Goal: Task Accomplishment & Management: Manage account settings

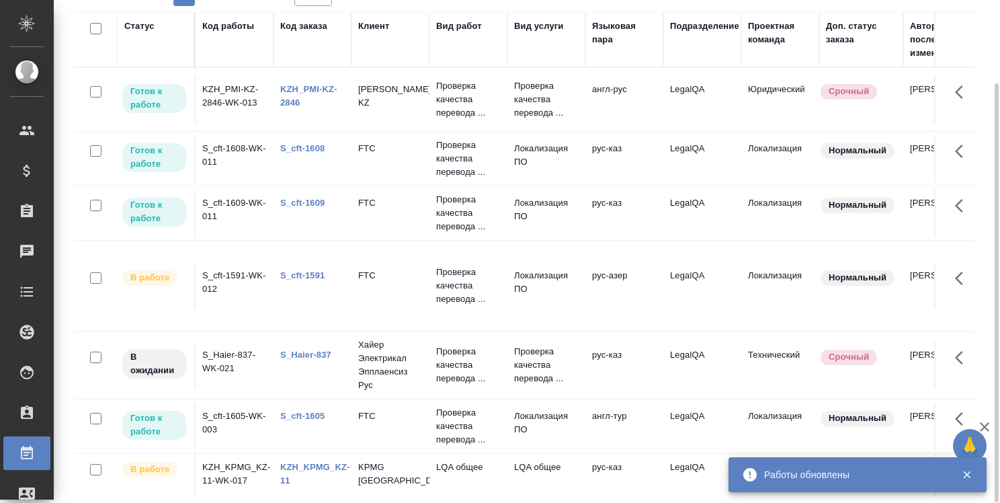
scroll to position [0, 779]
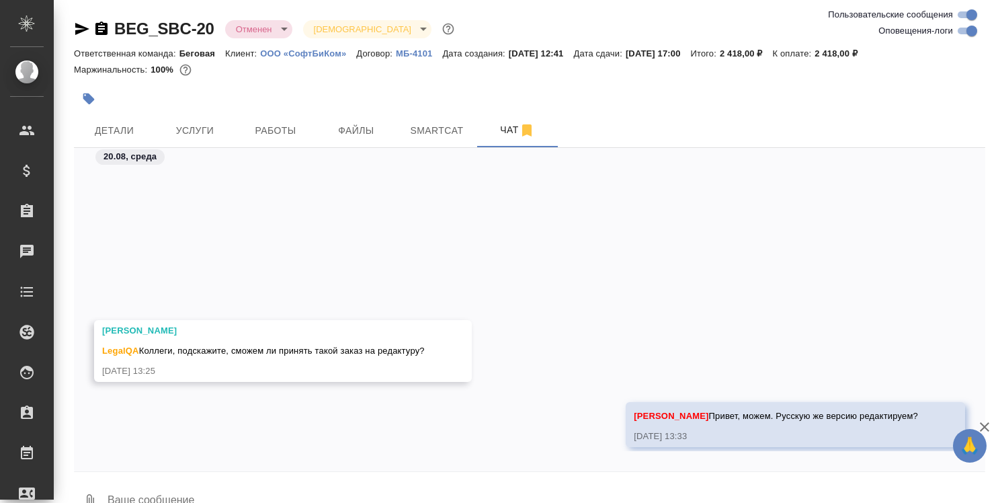
scroll to position [310, 0]
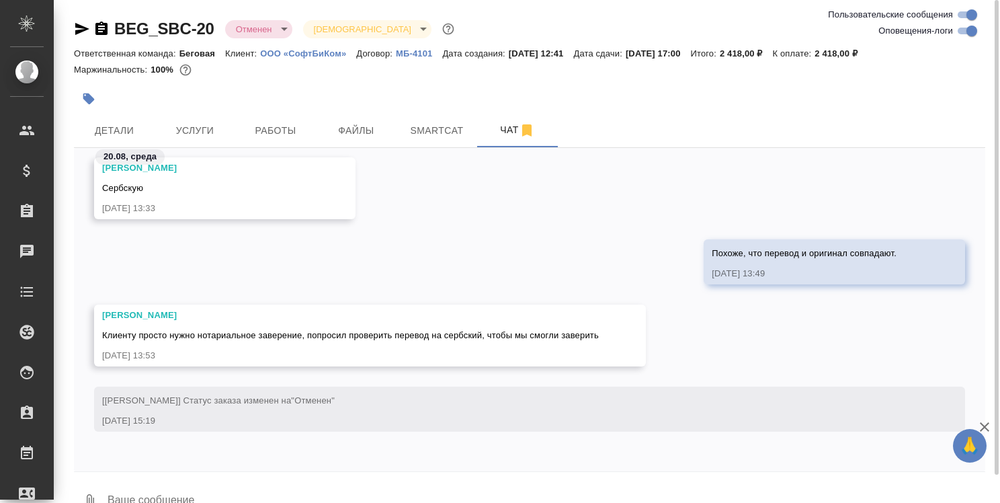
click at [81, 28] on icon "button" at bounding box center [82, 29] width 16 height 16
click at [104, 27] on icon "button" at bounding box center [101, 27] width 12 height 13
click at [118, 138] on span "Детали" at bounding box center [114, 130] width 64 height 17
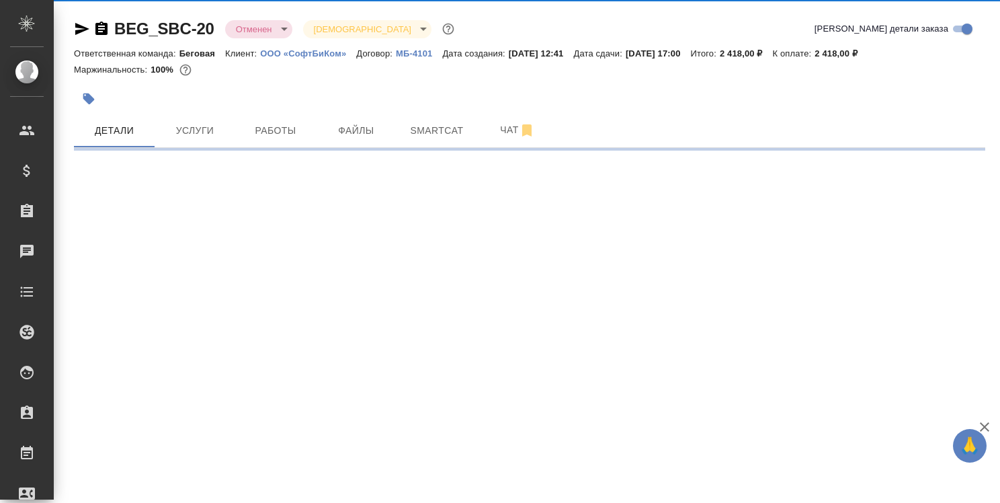
select select "RU"
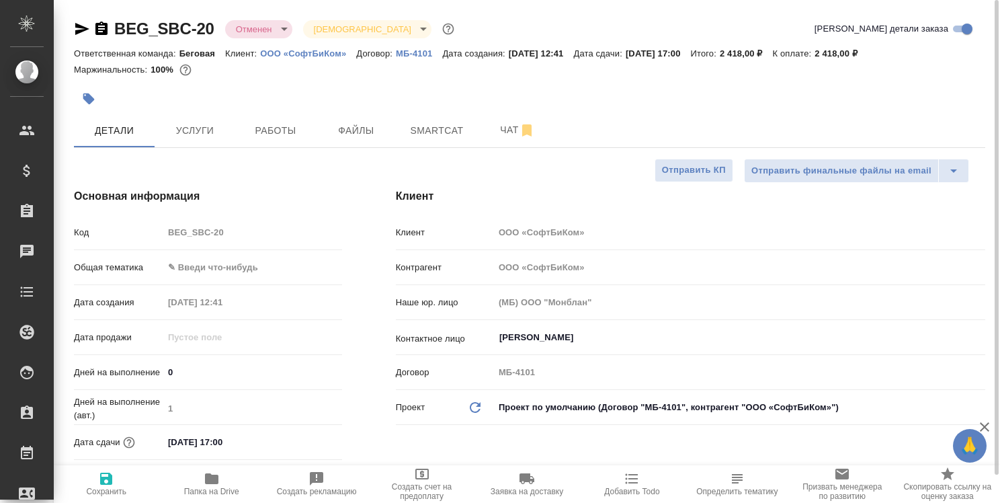
type textarea "x"
click at [212, 478] on icon "button" at bounding box center [211, 478] width 13 height 11
type textarea "x"
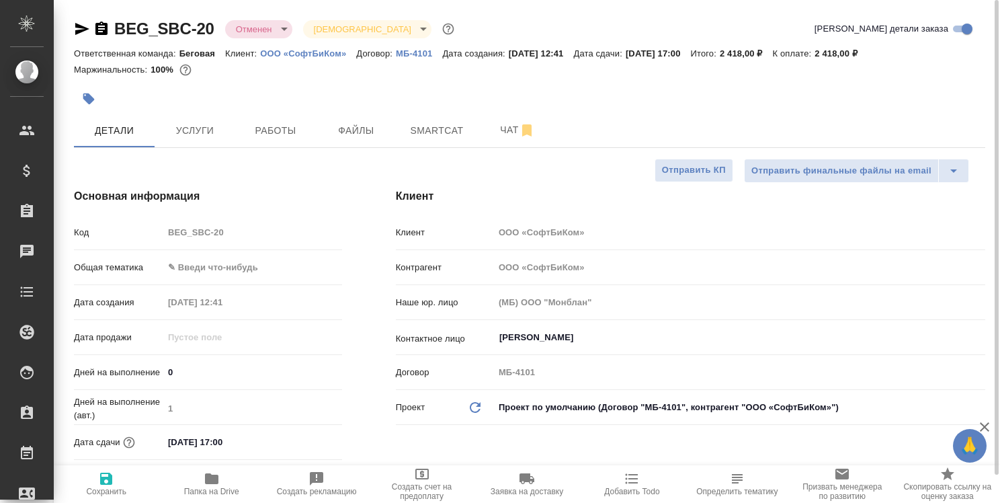
type textarea "x"
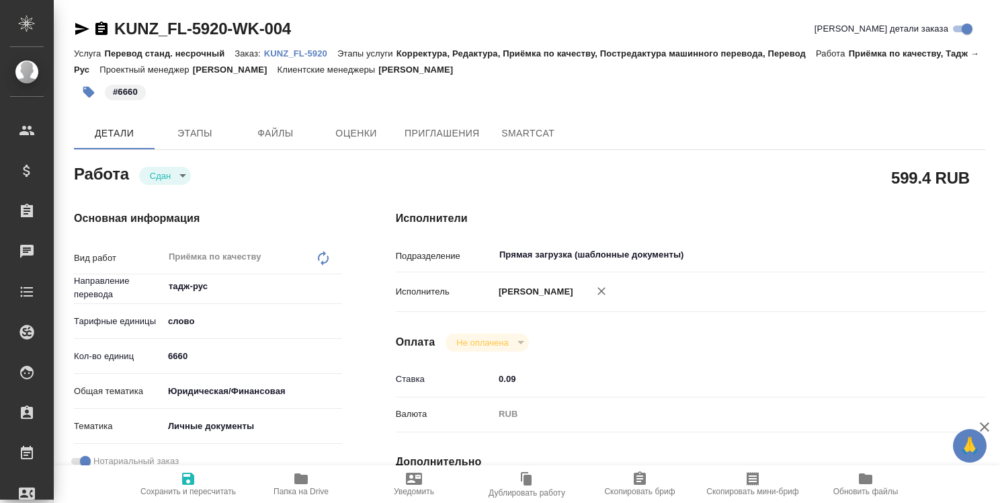
click at [285, 50] on p "KUNZ_FL-5920" at bounding box center [300, 53] width 73 height 10
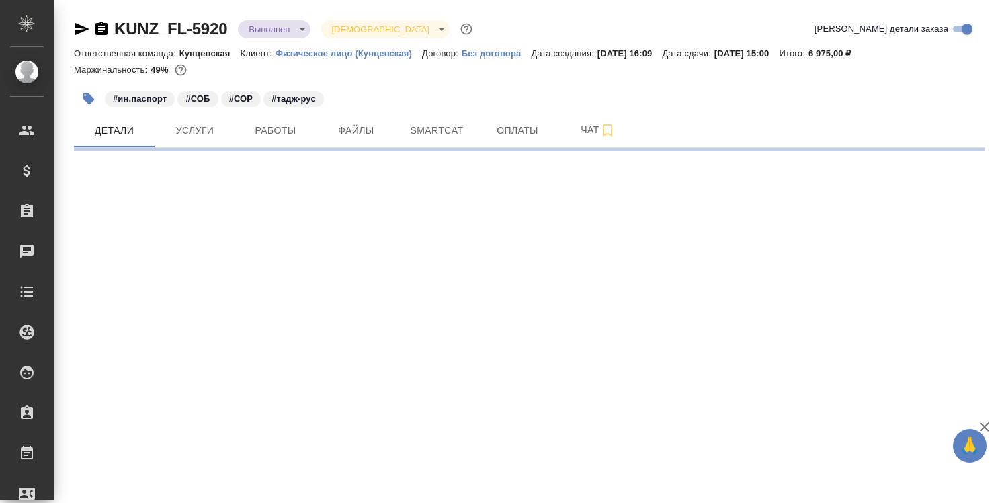
select select "RU"
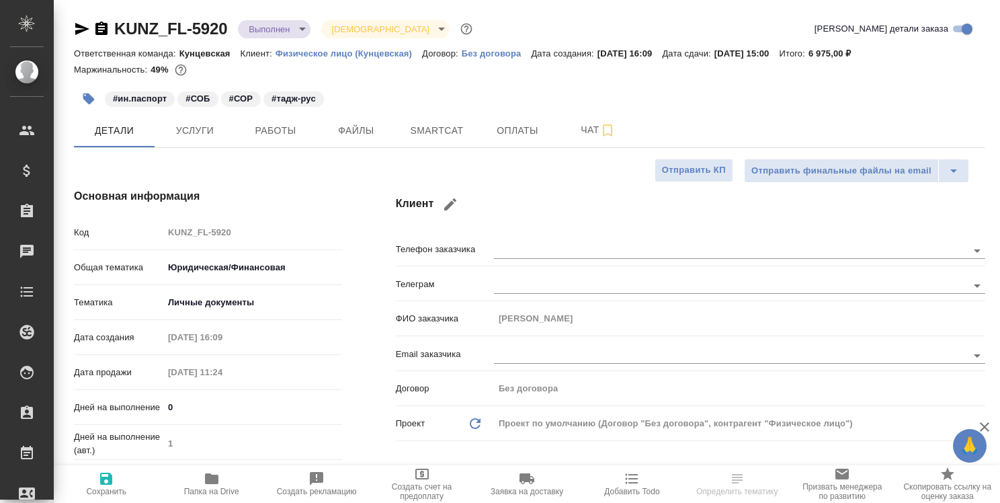
type textarea "x"
click at [447, 125] on span "Smartcat" at bounding box center [436, 130] width 64 height 17
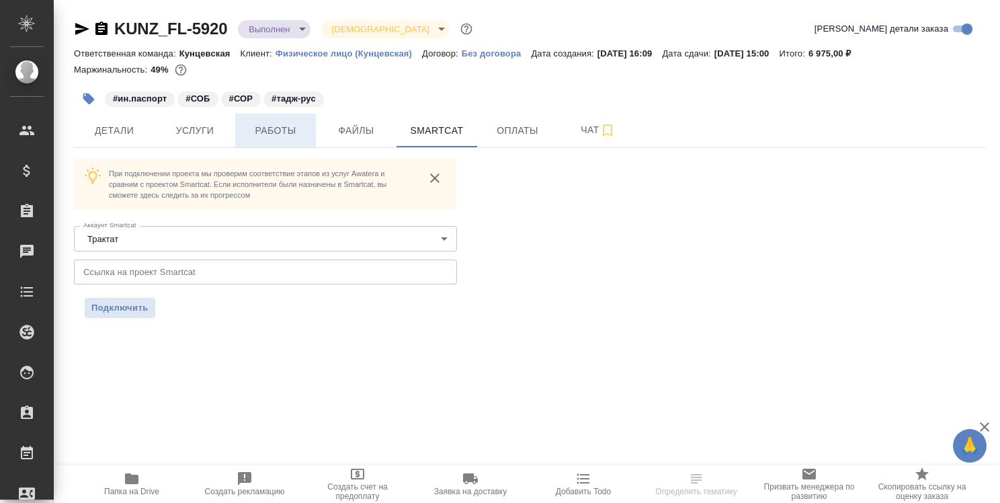
click at [289, 132] on span "Работы" at bounding box center [275, 130] width 64 height 17
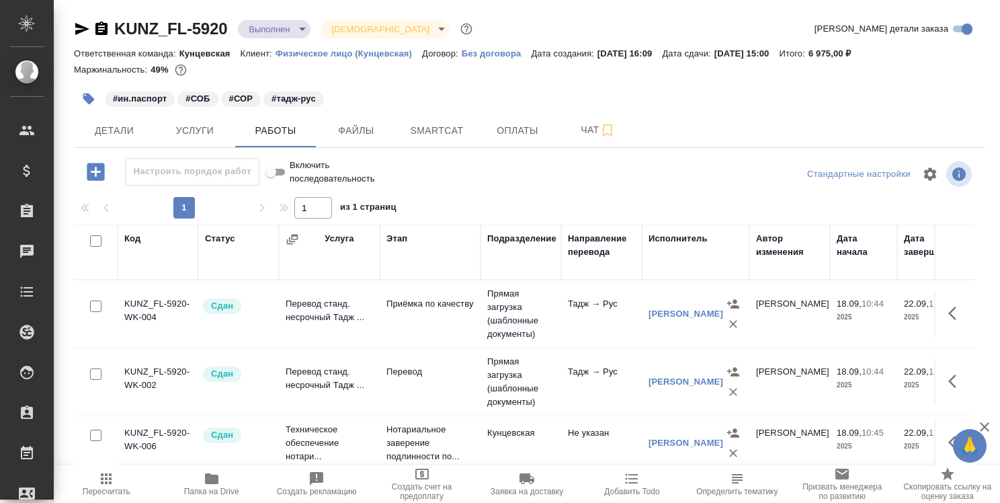
click at [210, 477] on icon "button" at bounding box center [211, 478] width 13 height 11
click at [119, 120] on button "Детали" at bounding box center [114, 131] width 81 height 34
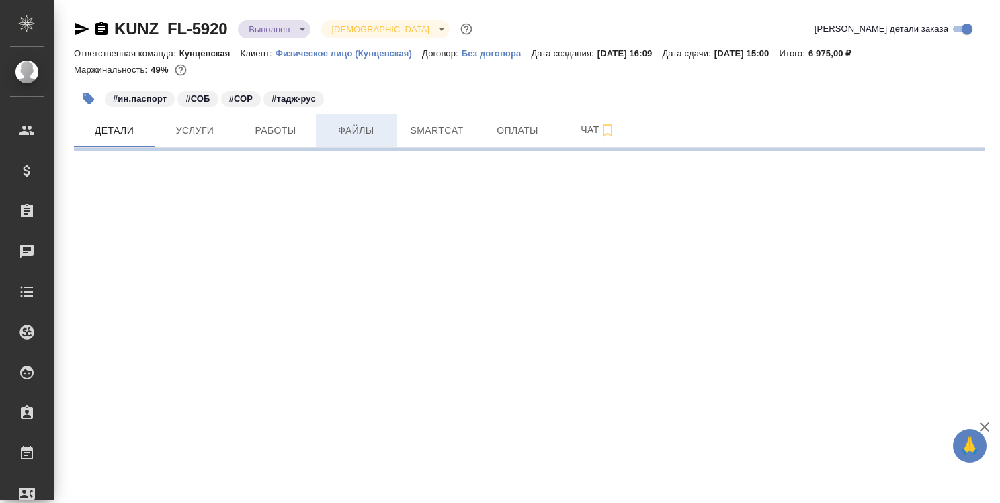
select select "RU"
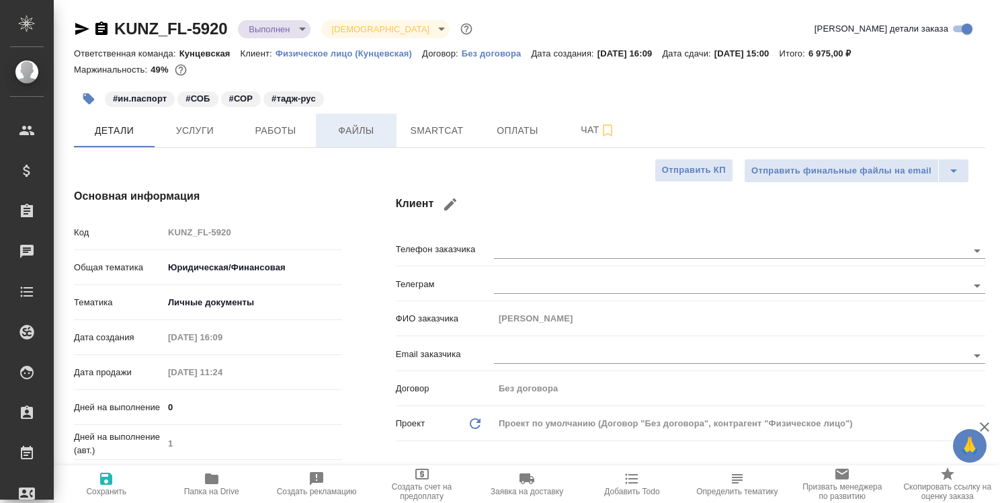
type textarea "x"
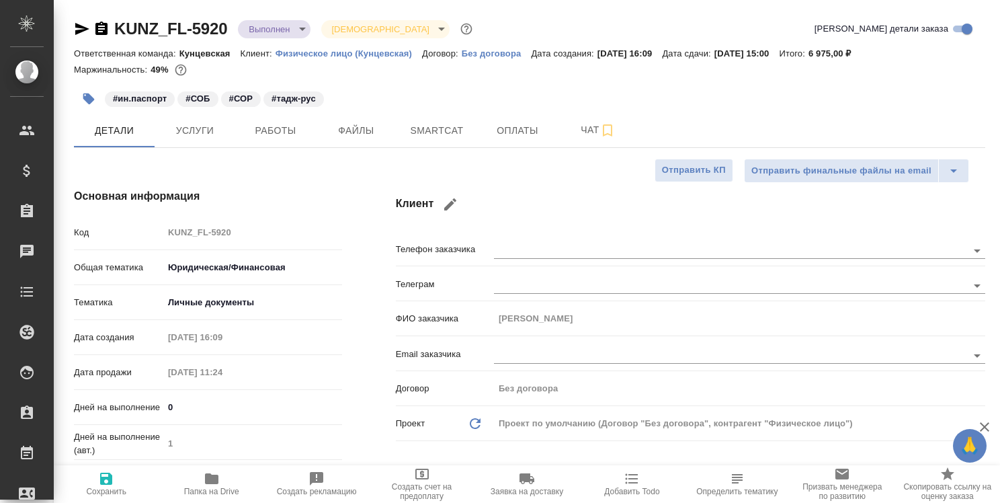
type textarea "x"
click at [267, 130] on span "Работы" at bounding box center [275, 130] width 64 height 17
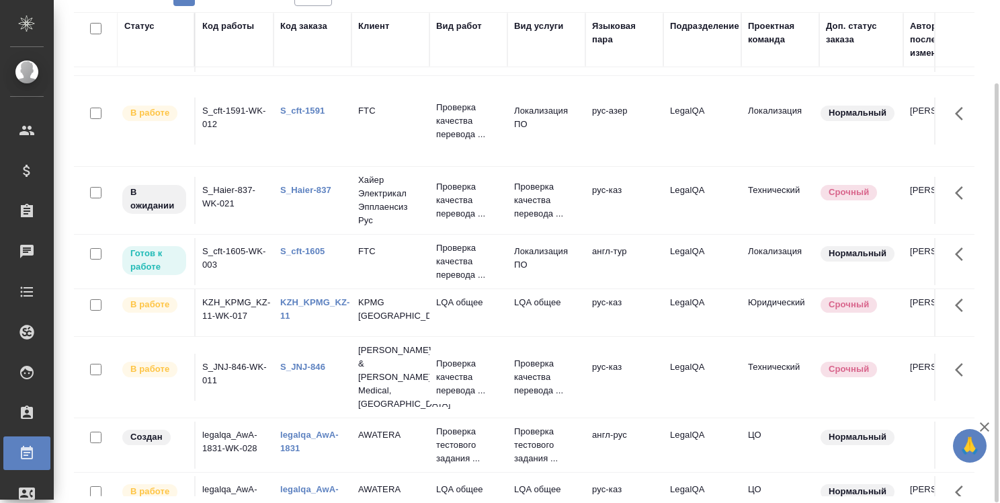
scroll to position [185, 0]
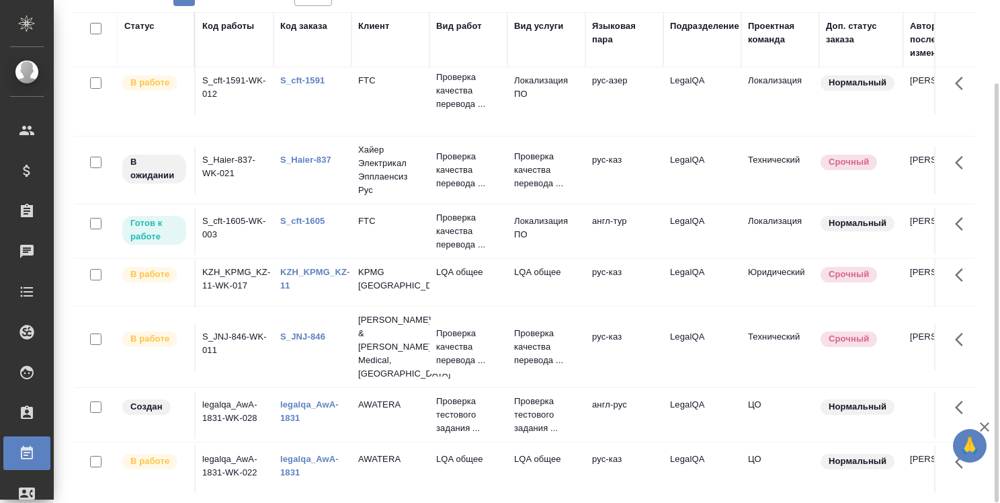
click at [319, 399] on link "legalqa_AwA-1831" at bounding box center [309, 411] width 58 height 24
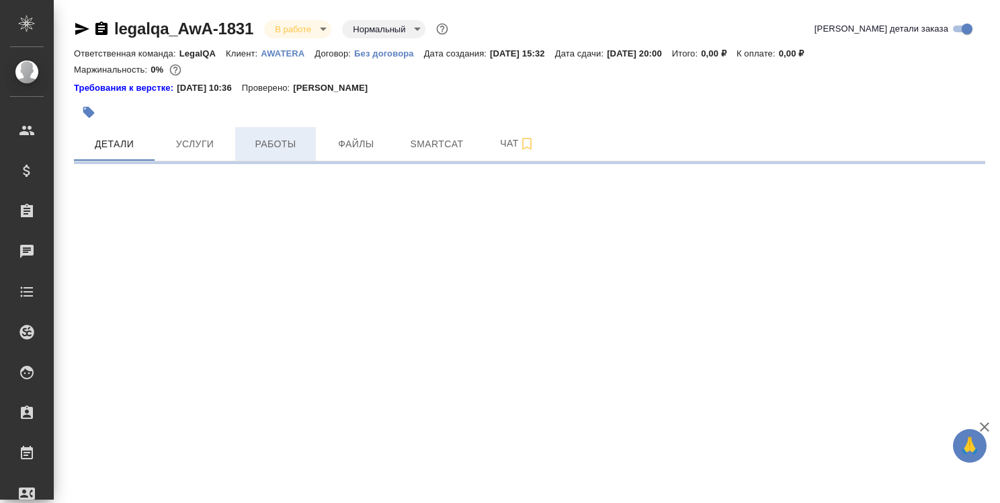
click at [273, 143] on span "Работы" at bounding box center [275, 144] width 64 height 17
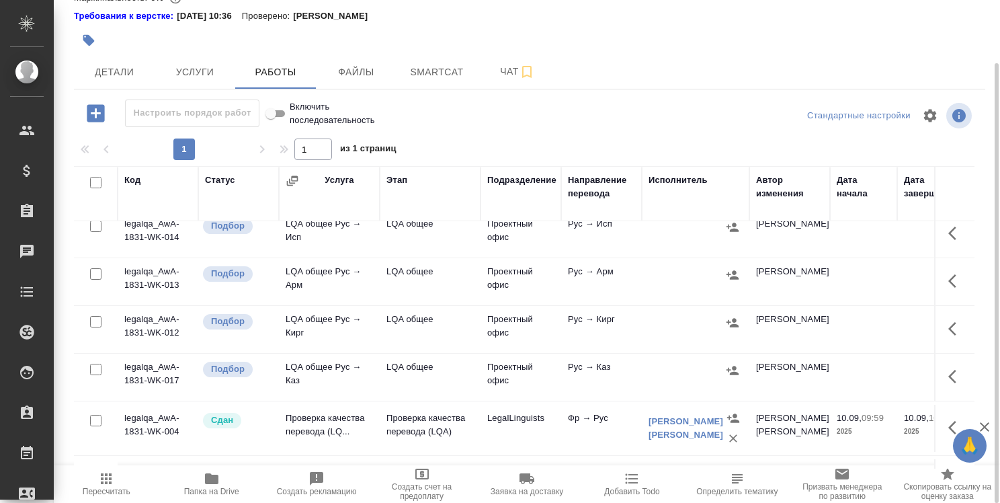
scroll to position [822, 0]
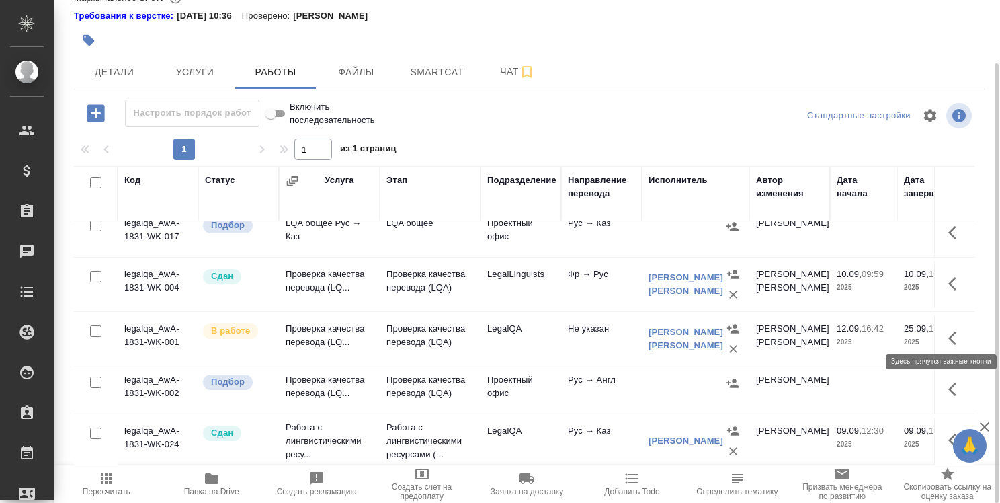
click at [948, 331] on icon "button" at bounding box center [952, 337] width 8 height 13
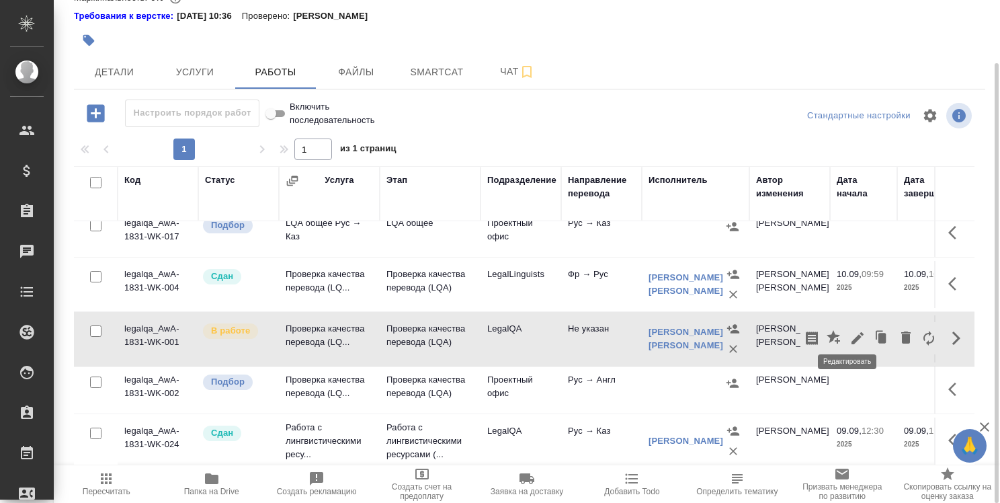
click at [849, 330] on icon "button" at bounding box center [857, 338] width 16 height 16
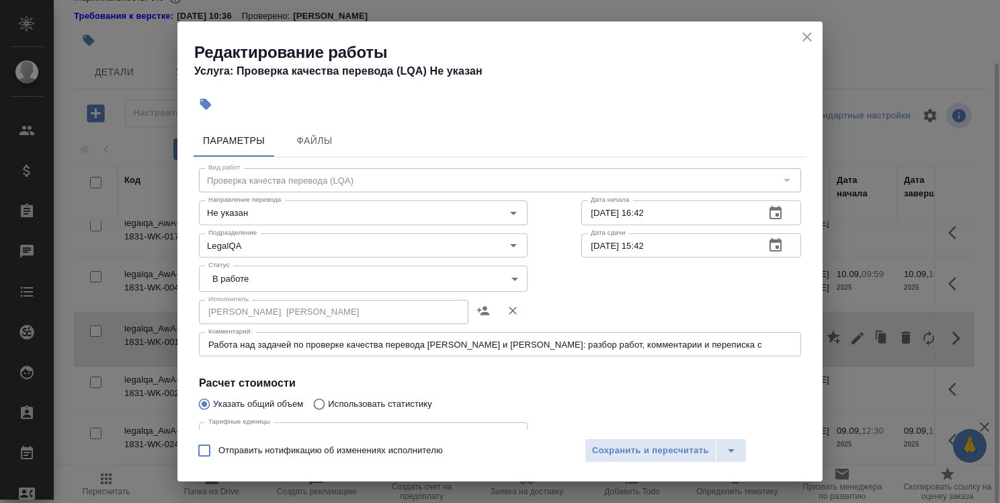
click at [804, 35] on icon "close" at bounding box center [806, 36] width 9 height 9
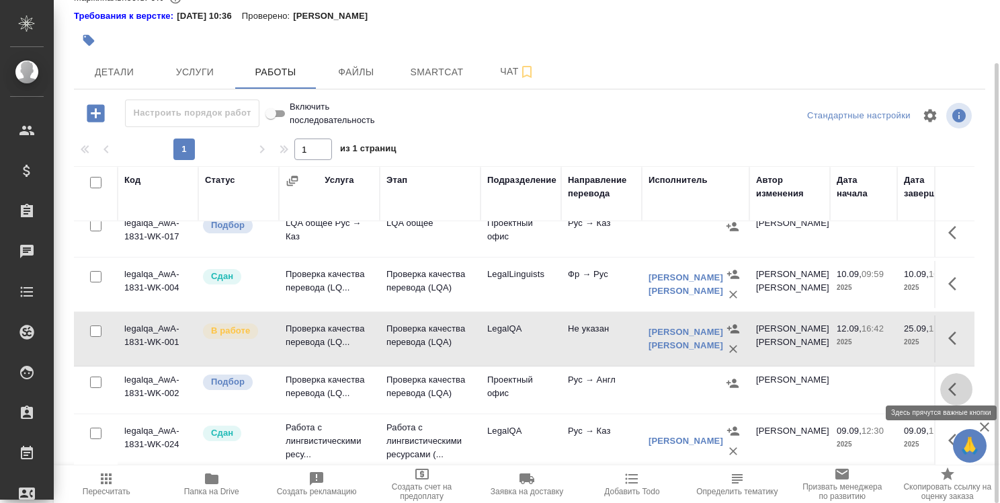
click at [948, 381] on icon "button" at bounding box center [956, 389] width 16 height 16
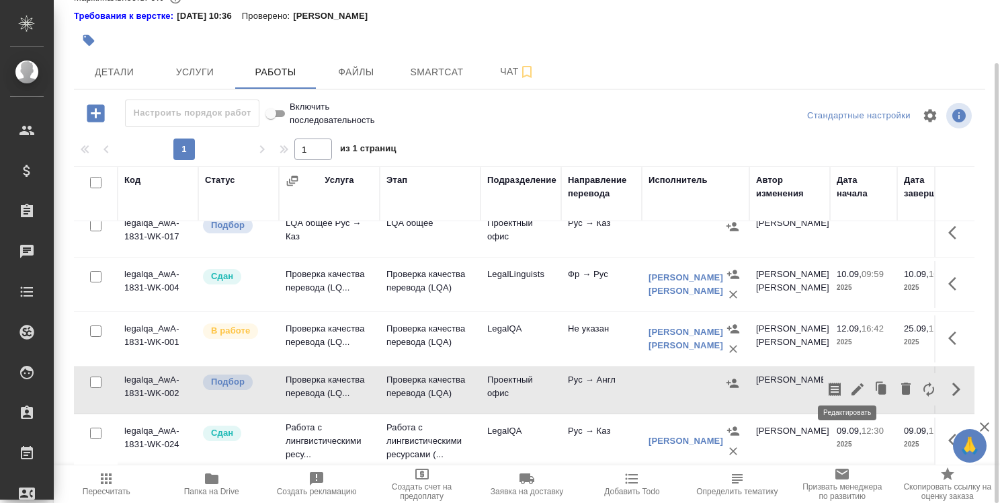
click at [851, 383] on icon "button" at bounding box center [857, 389] width 12 height 12
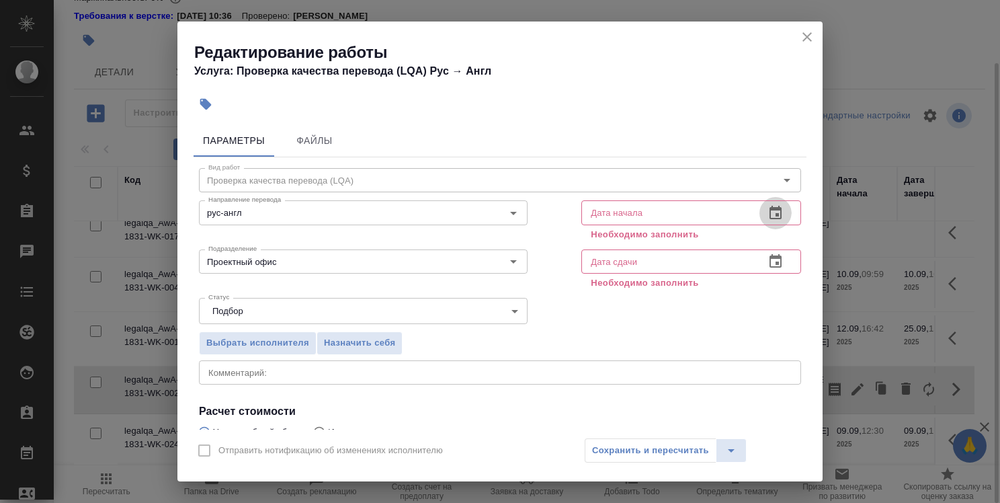
click at [769, 214] on icon "button" at bounding box center [775, 212] width 12 height 13
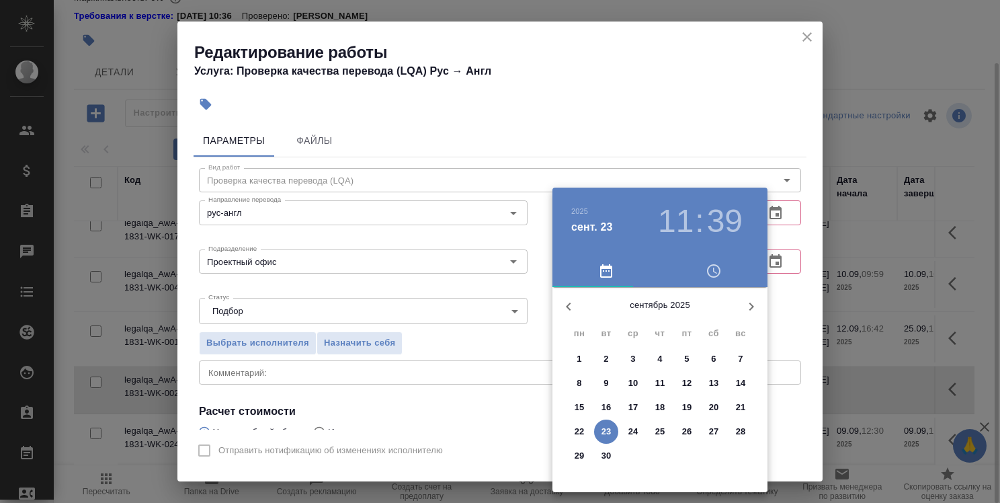
click at [683, 222] on h3 "11" at bounding box center [676, 221] width 36 height 38
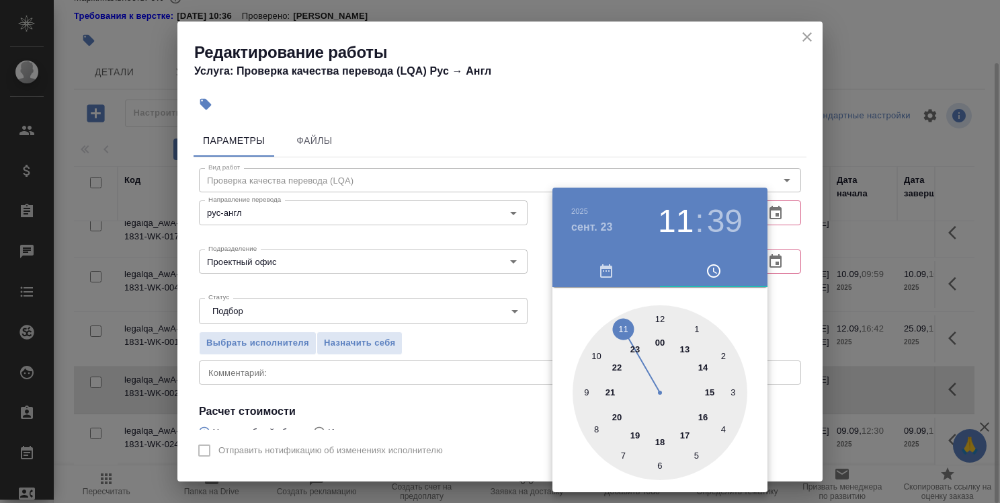
click at [597, 355] on div at bounding box center [659, 392] width 175 height 175
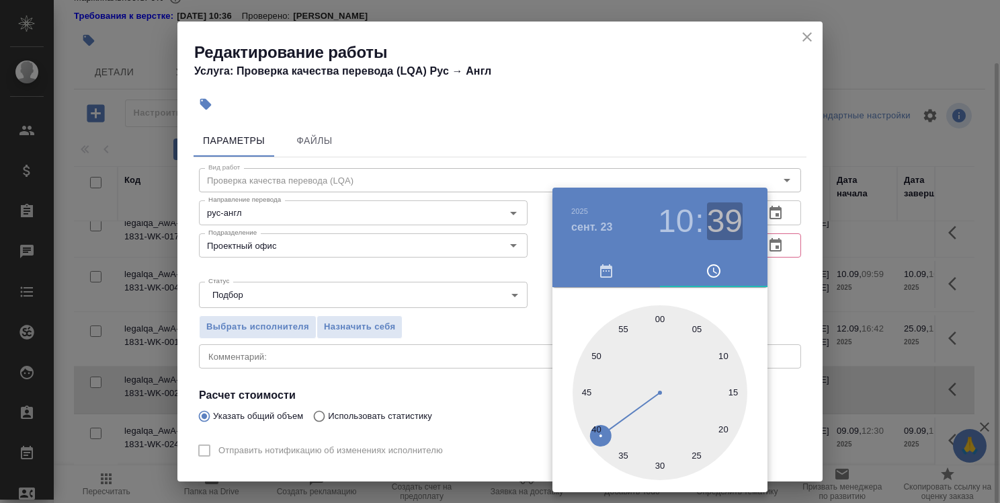
click at [713, 224] on h3 "39" at bounding box center [725, 221] width 36 height 38
click at [625, 330] on div at bounding box center [659, 392] width 175 height 175
type input "23.09.2025 10:55"
click at [797, 290] on div at bounding box center [500, 251] width 1000 height 503
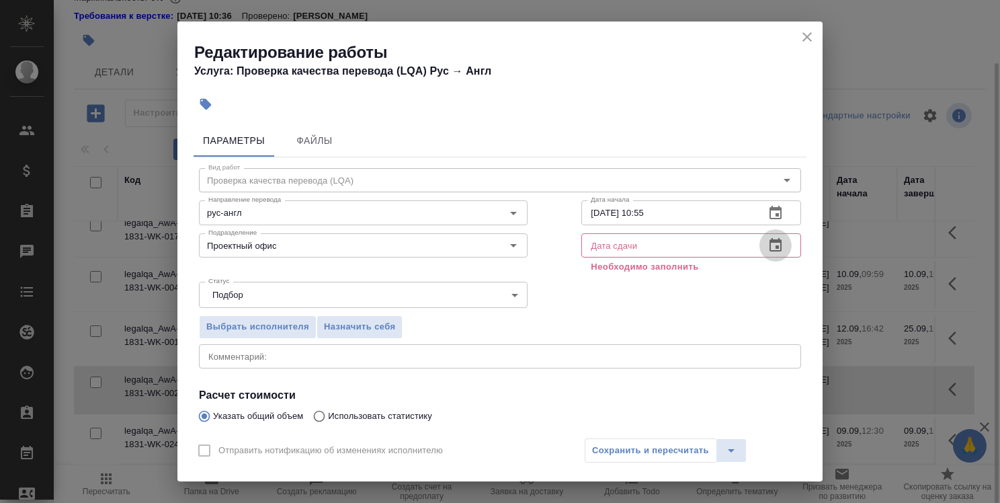
click at [769, 242] on icon "button" at bounding box center [775, 244] width 12 height 13
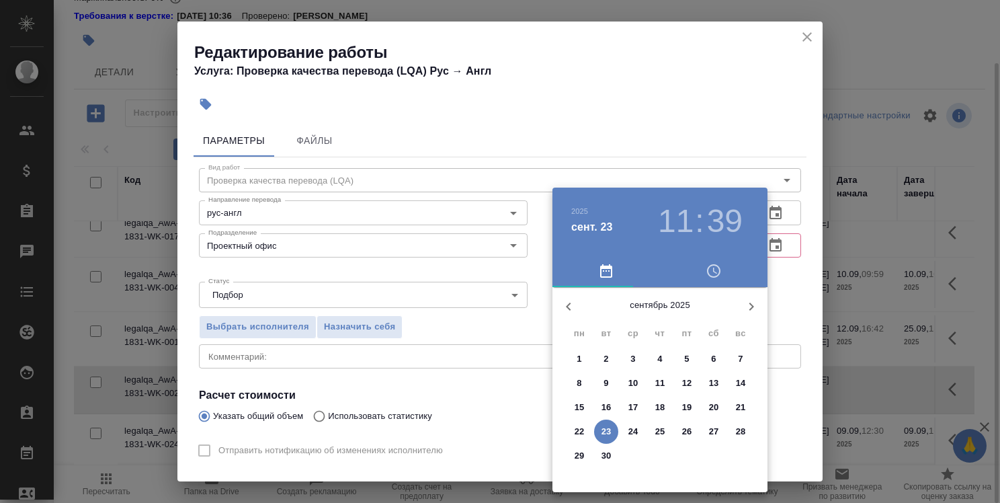
click at [602, 433] on p "23" at bounding box center [606, 431] width 10 height 13
type input "23.09.2025 11:39"
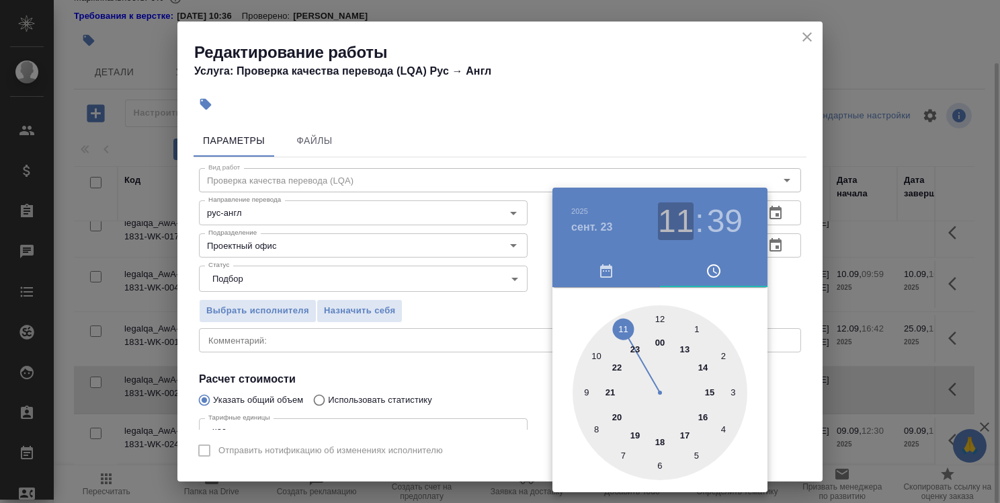
click at [668, 222] on h3 "11" at bounding box center [676, 221] width 36 height 38
click at [779, 285] on div at bounding box center [500, 251] width 1000 height 503
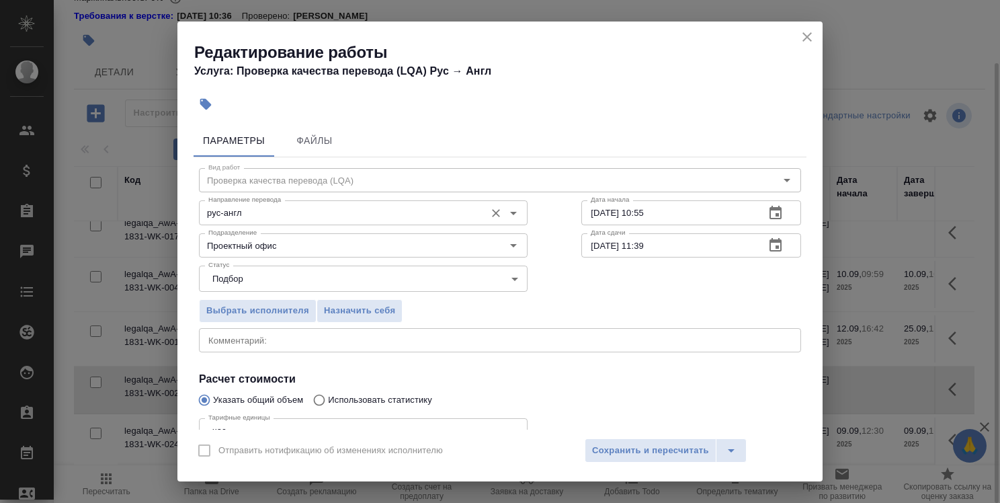
click at [413, 220] on input "рус-англ" at bounding box center [340, 212] width 275 height 16
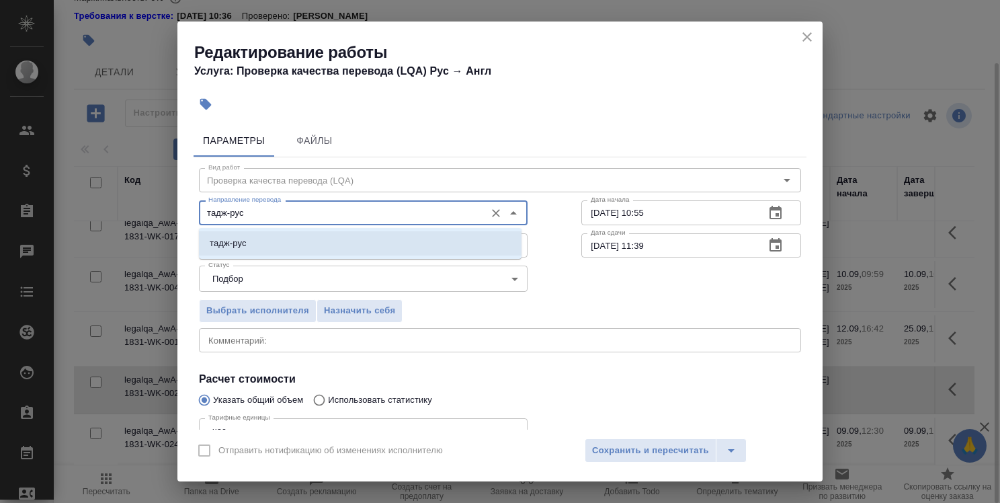
type input "тадж-рус"
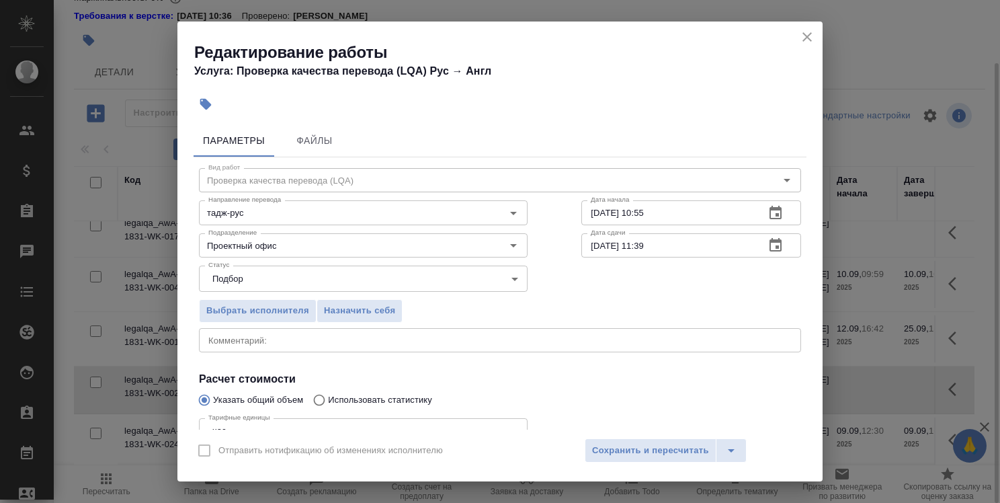
click at [416, 332] on div "x Комментарий:" at bounding box center [500, 340] width 602 height 24
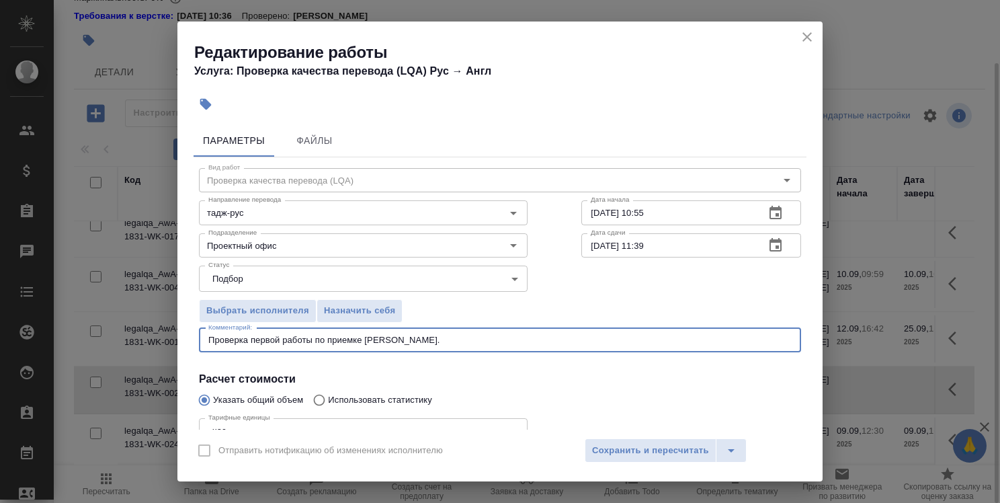
scroll to position [67, 0]
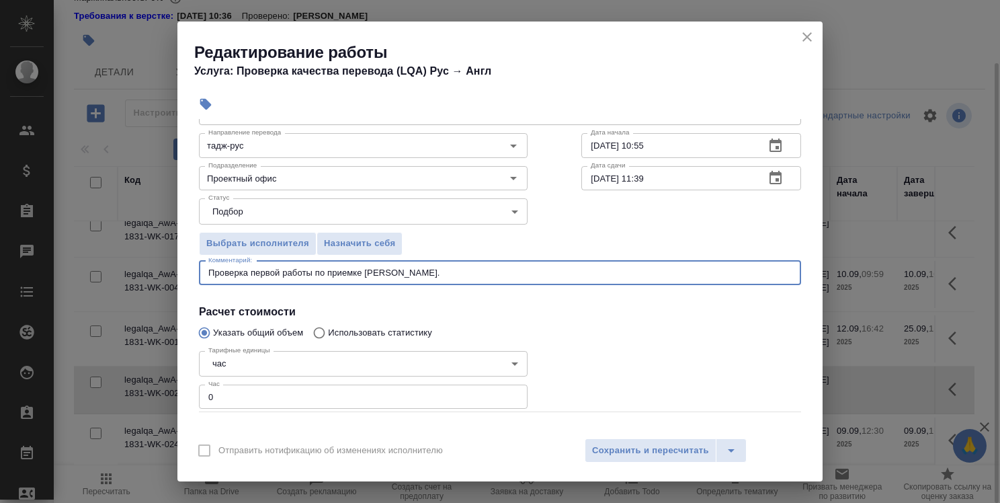
type textarea "Проверка первой работы по приемке Леры Третьяковой."
click at [374, 405] on input "0" at bounding box center [363, 396] width 329 height 24
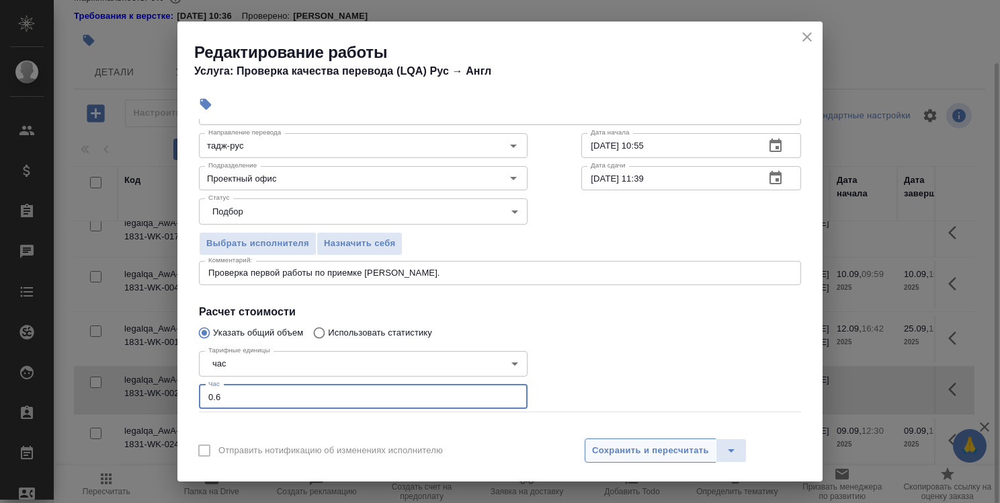
type input "0.6"
click at [672, 443] on span "Сохранить и пересчитать" at bounding box center [650, 450] width 117 height 15
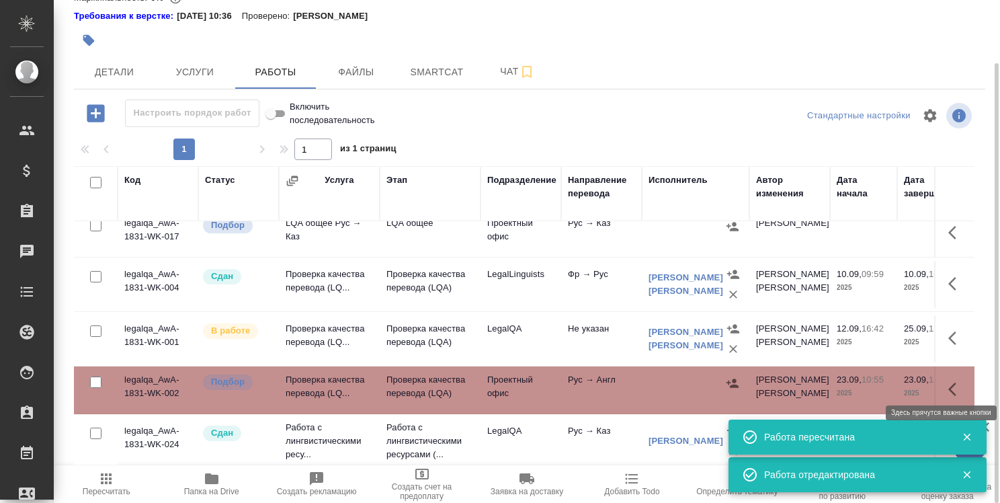
click at [948, 382] on icon "button" at bounding box center [952, 388] width 8 height 13
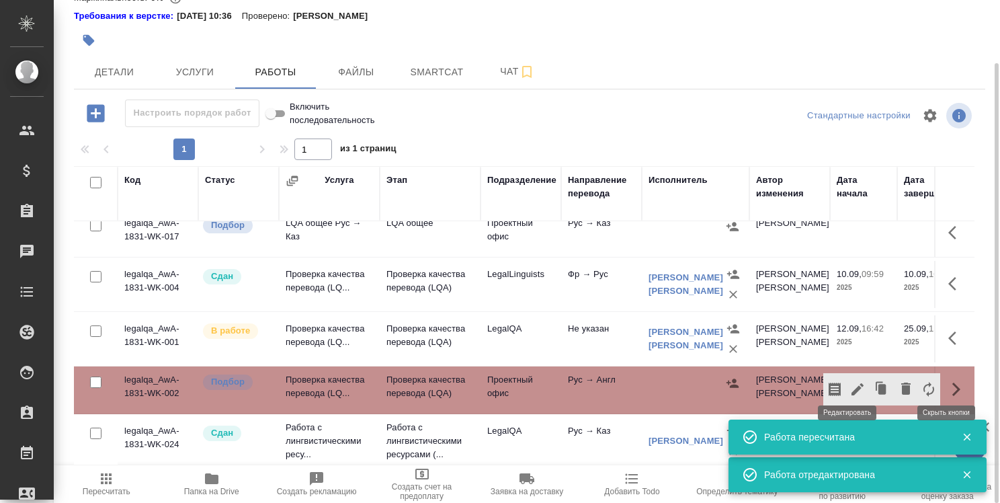
click at [849, 381] on icon "button" at bounding box center [857, 389] width 16 height 16
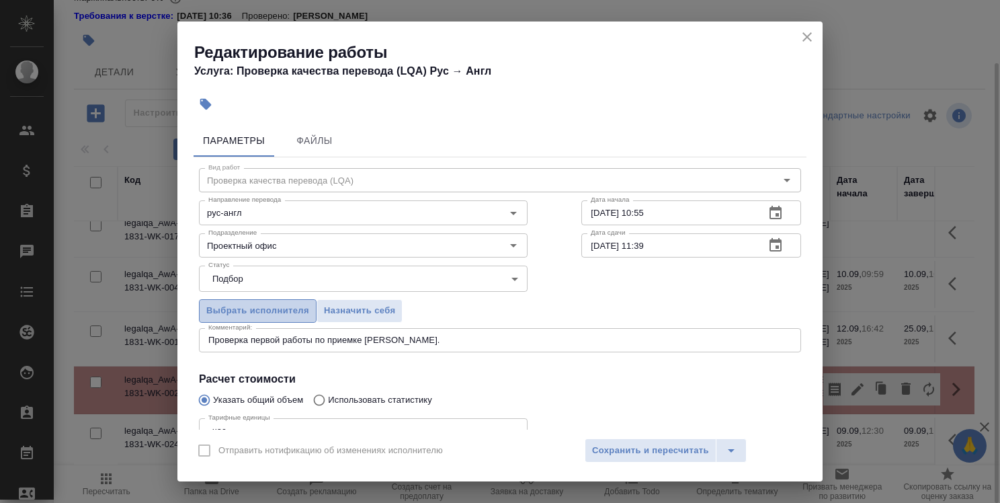
click at [244, 303] on span "Выбрать исполнителя" at bounding box center [257, 310] width 103 height 15
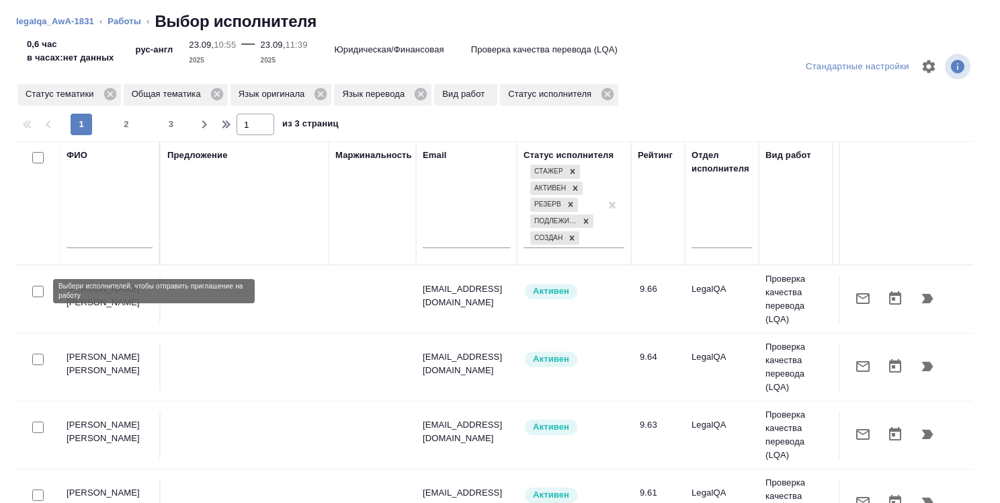
click at [40, 292] on input "checkbox" at bounding box center [37, 291] width 11 height 11
checkbox input "true"
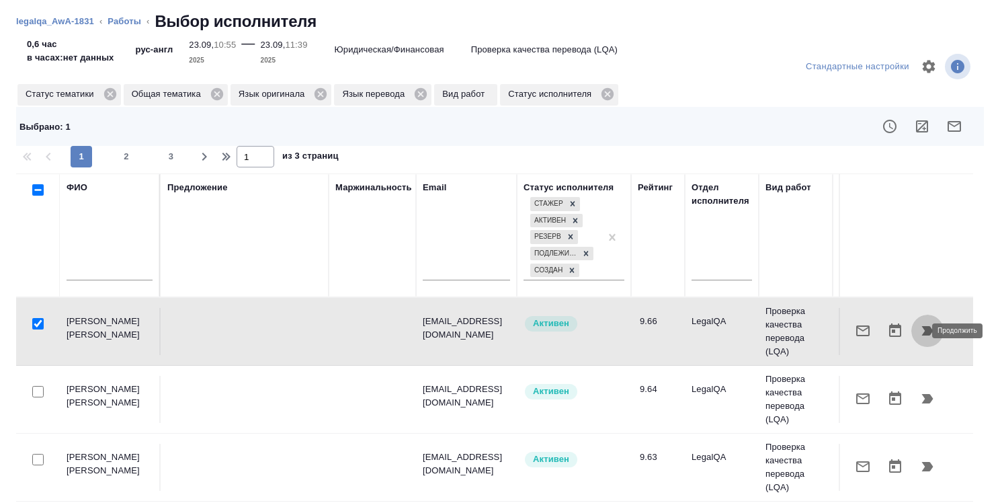
click at [922, 327] on icon "button" at bounding box center [927, 330] width 11 height 9
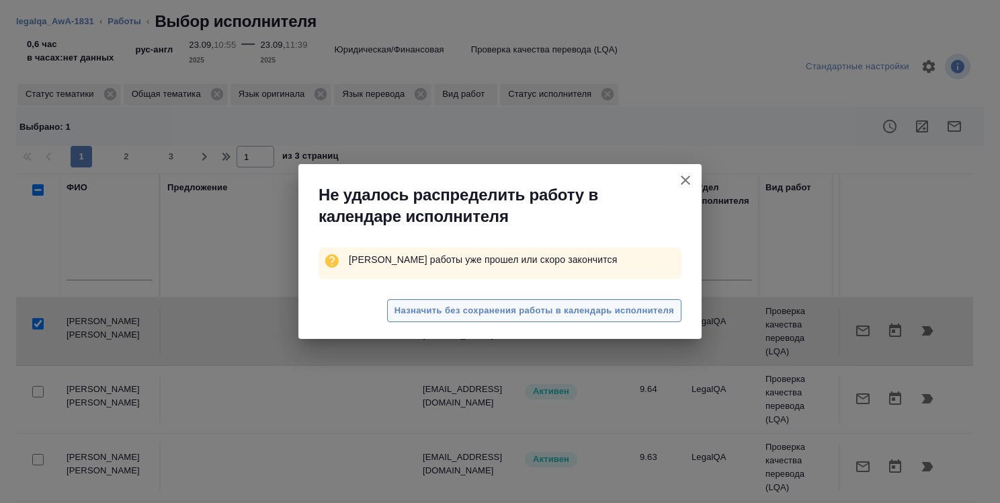
click at [661, 318] on button "Назначить без сохранения работы в календарь исполнителя" at bounding box center [534, 311] width 294 height 24
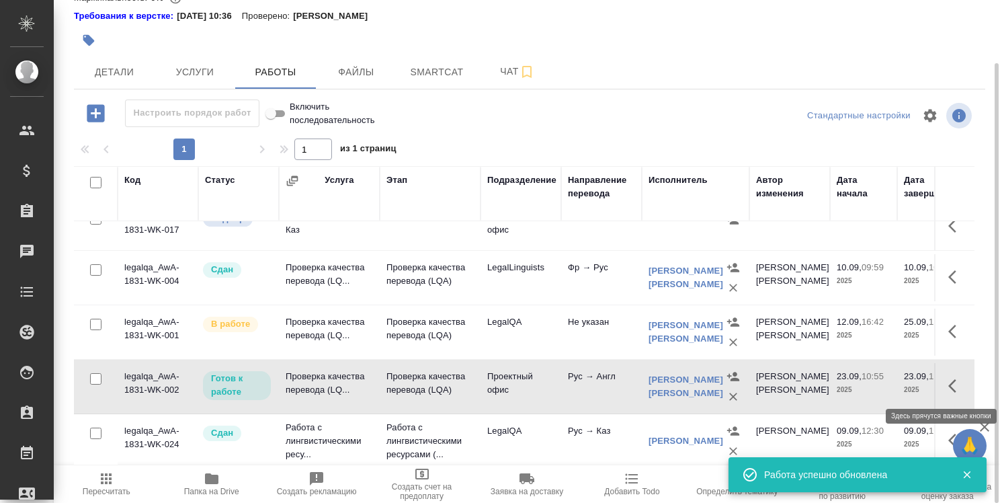
click at [940, 374] on button "button" at bounding box center [956, 386] width 32 height 32
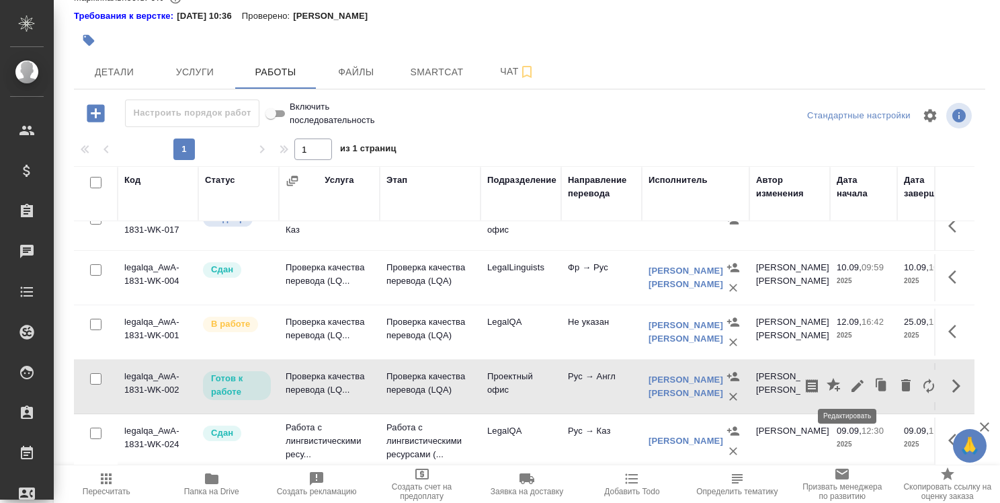
click at [849, 378] on icon "button" at bounding box center [857, 386] width 16 height 16
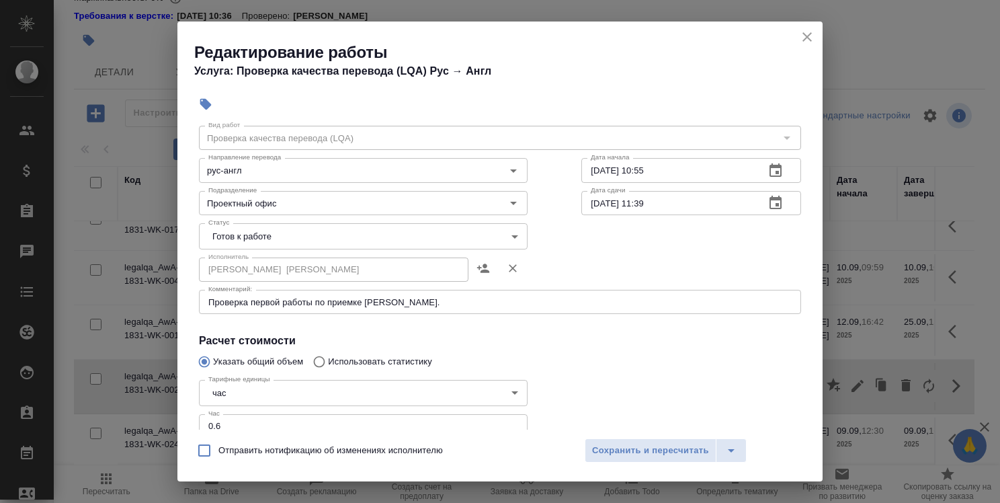
scroll to position [0, 0]
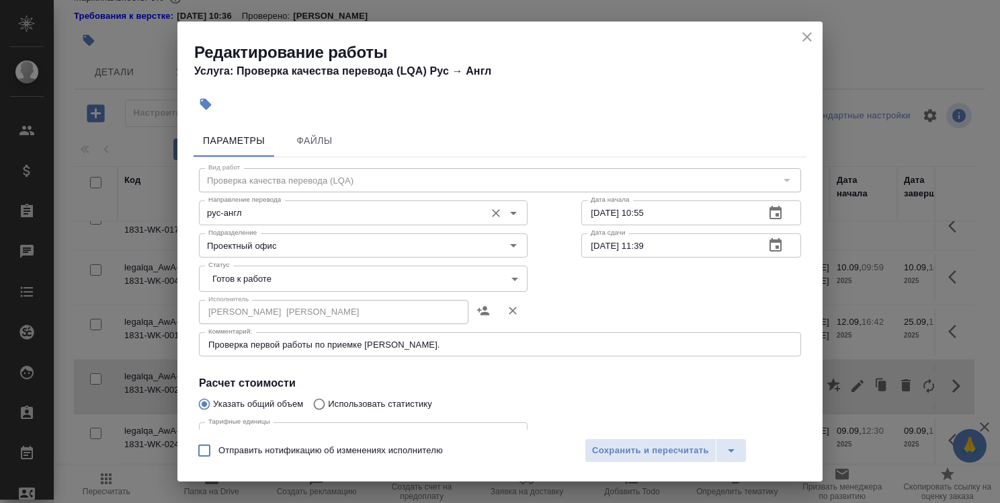
click at [345, 217] on input "рус-англ" at bounding box center [340, 212] width 275 height 16
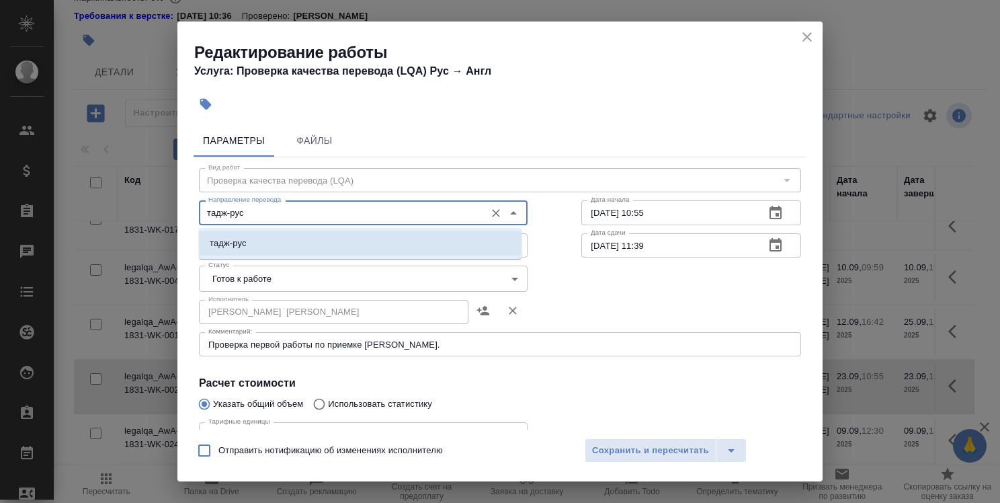
click at [355, 242] on li "тадж-рус" at bounding box center [360, 243] width 322 height 24
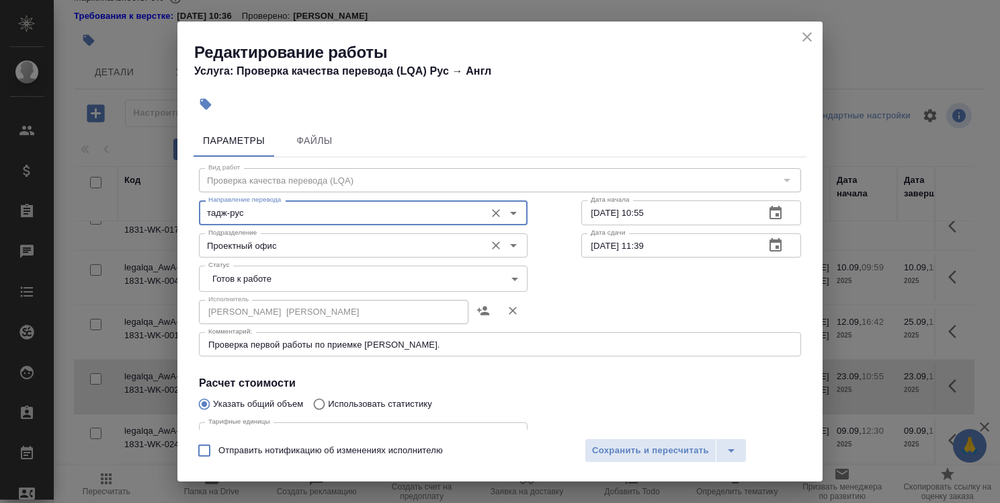
type input "тадж-рус"
click at [353, 246] on input "Проектный офис" at bounding box center [340, 245] width 275 height 16
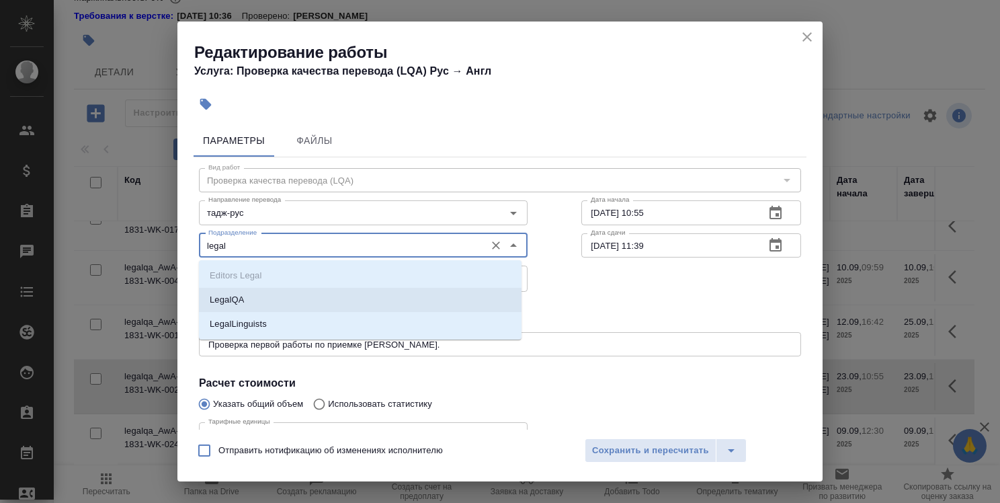
click at [340, 288] on li "LegalQA" at bounding box center [360, 300] width 322 height 24
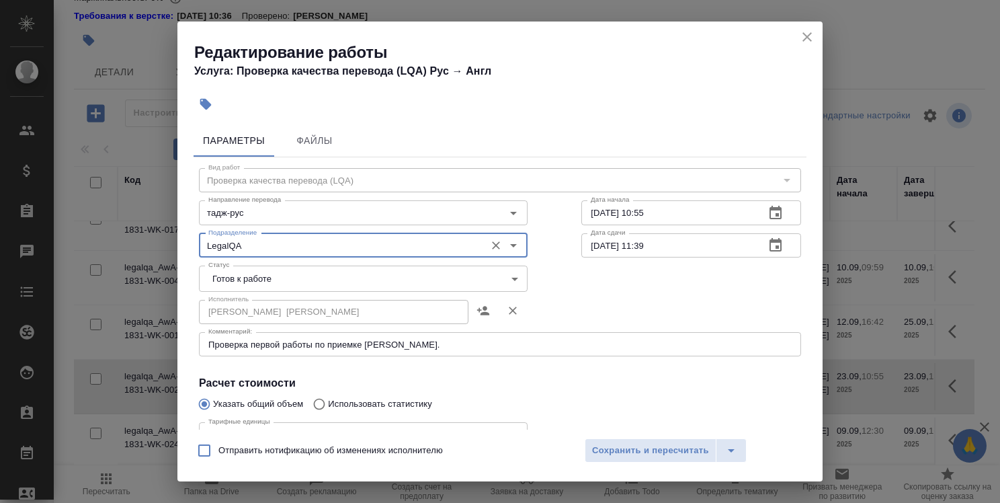
type input "LegalQA"
click at [481, 284] on body "🙏 .cls-1 fill:#fff; AWATERA Strelnikova Olga Клиенты Спецификации Заказы 0 Чаты…" at bounding box center [500, 251] width 1000 height 503
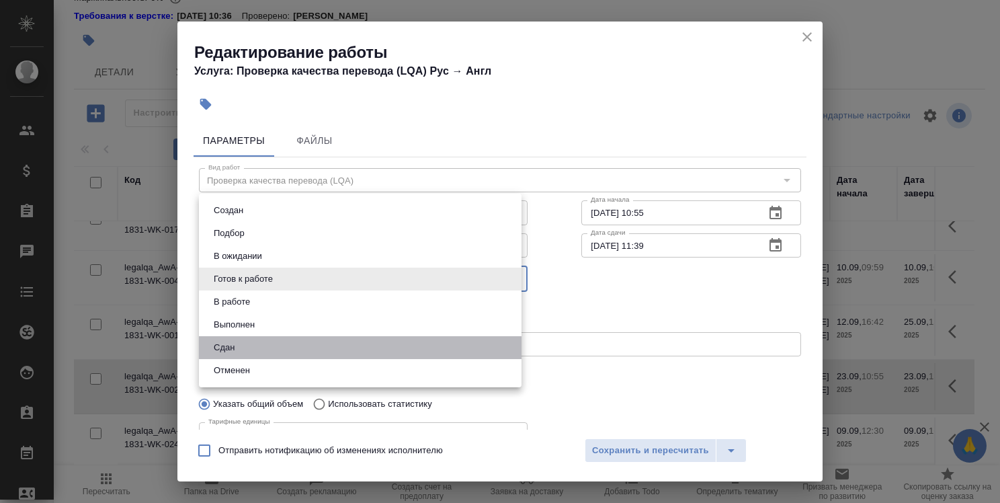
click at [429, 336] on li "Сдан" at bounding box center [360, 347] width 322 height 23
type input "closed"
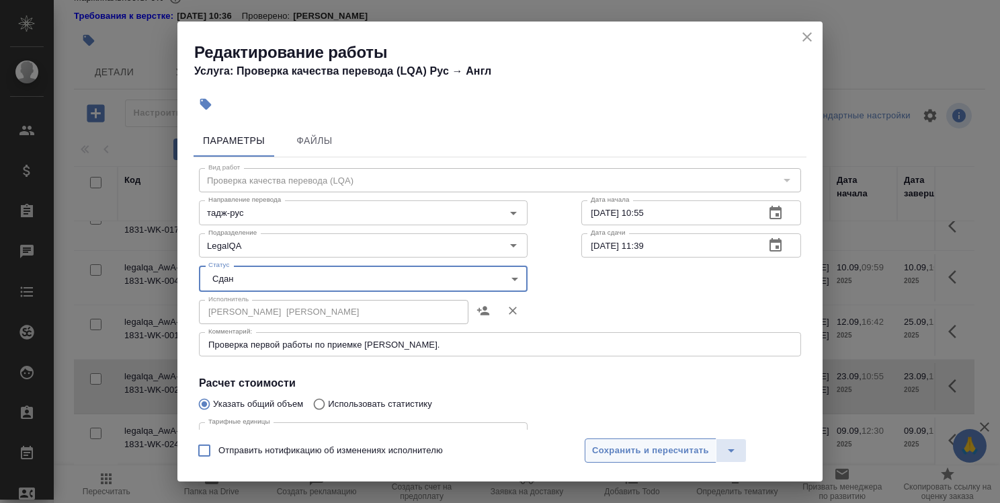
click at [653, 454] on span "Сохранить и пересчитать" at bounding box center [650, 450] width 117 height 15
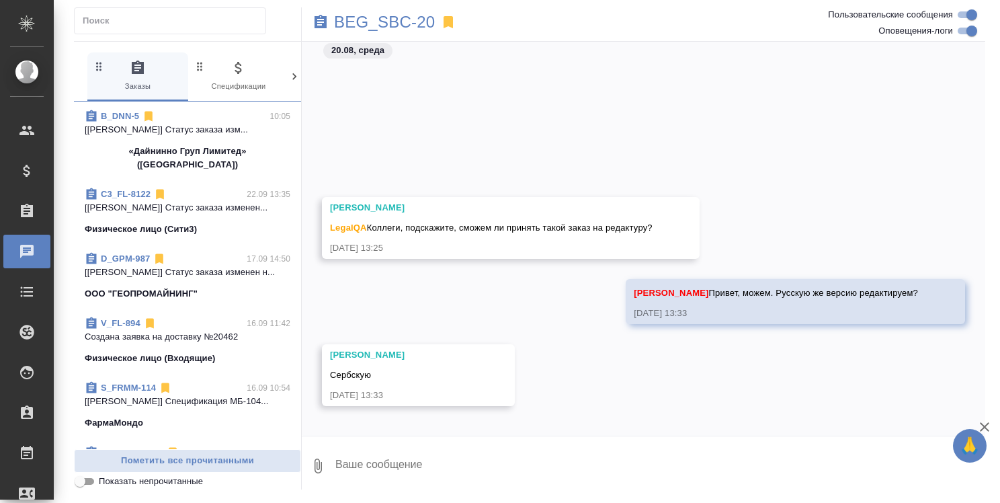
scroll to position [236, 0]
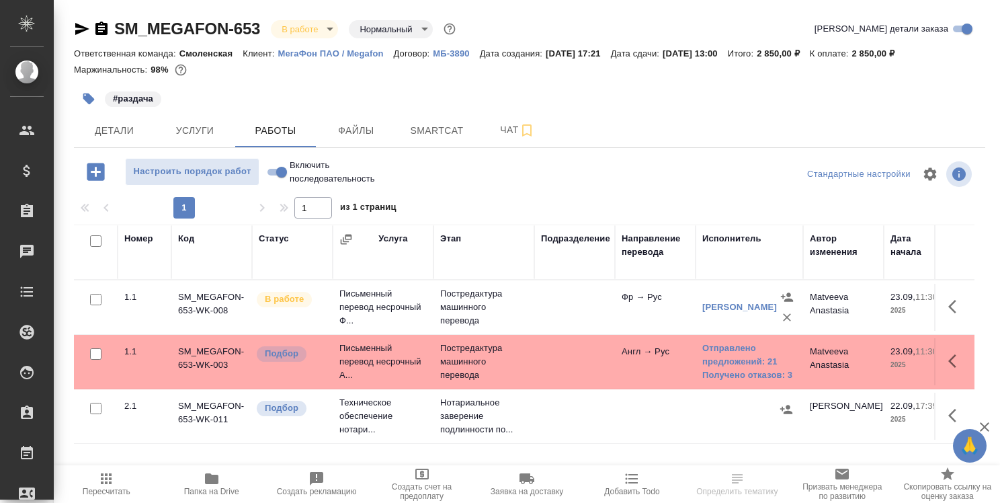
click at [215, 476] on icon "button" at bounding box center [211, 478] width 13 height 11
click at [720, 302] on link "[PERSON_NAME]" at bounding box center [739, 307] width 75 height 10
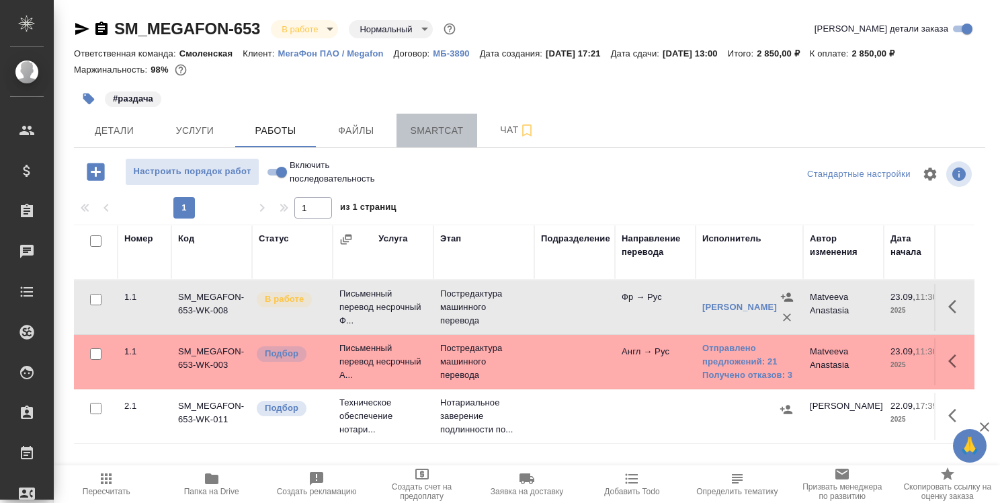
click at [435, 134] on span "Smartcat" at bounding box center [436, 130] width 64 height 17
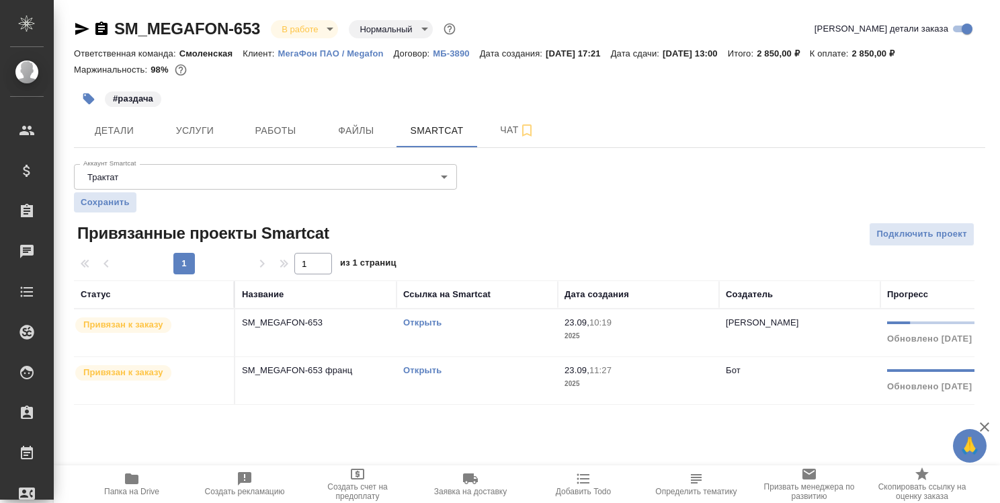
click at [427, 322] on link "Открыть" at bounding box center [422, 322] width 38 height 10
click at [427, 371] on link "Открыть" at bounding box center [422, 370] width 38 height 10
click at [430, 319] on link "Открыть" at bounding box center [422, 322] width 38 height 10
click at [101, 126] on span "Детали" at bounding box center [114, 130] width 64 height 17
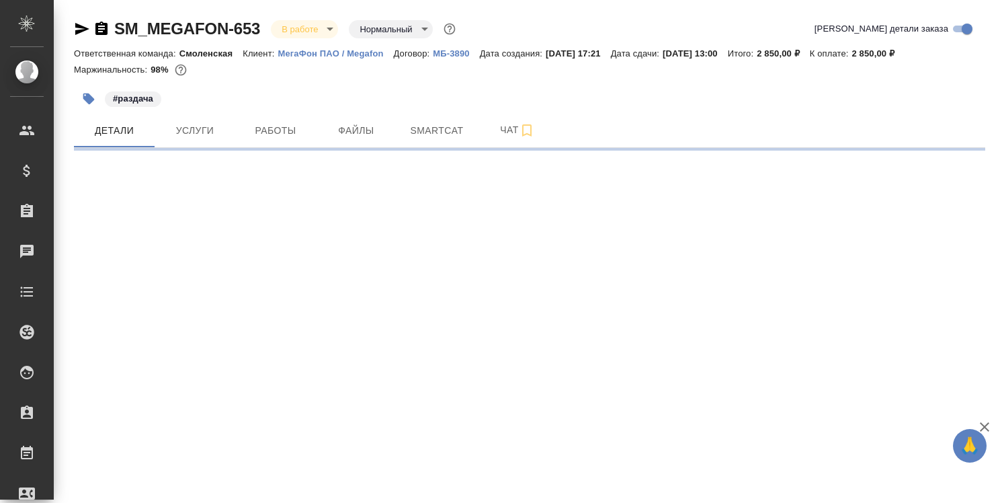
select select "RU"
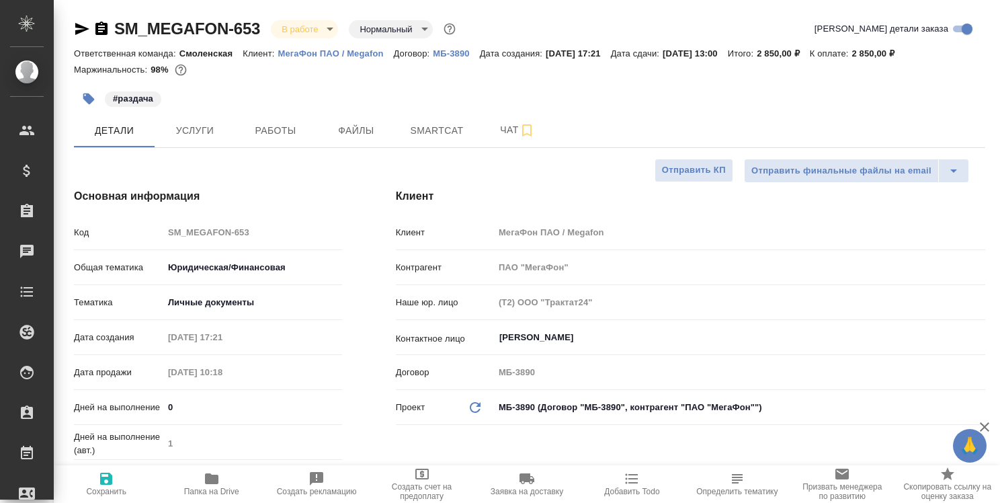
type textarea "x"
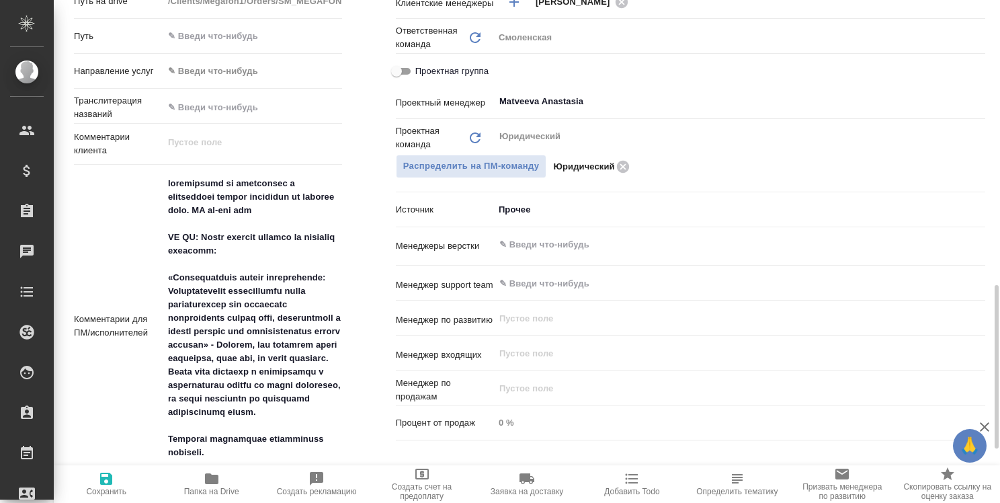
scroll to position [672, 0]
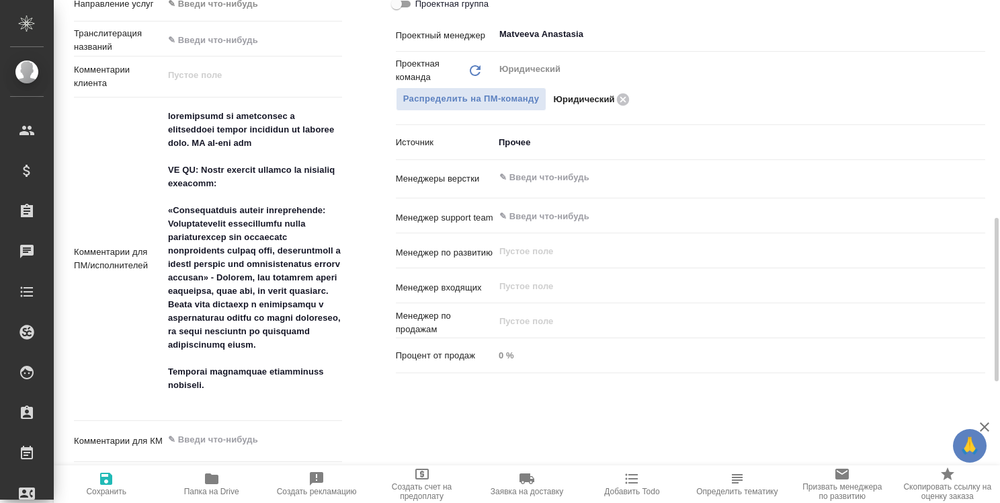
type textarea "x"
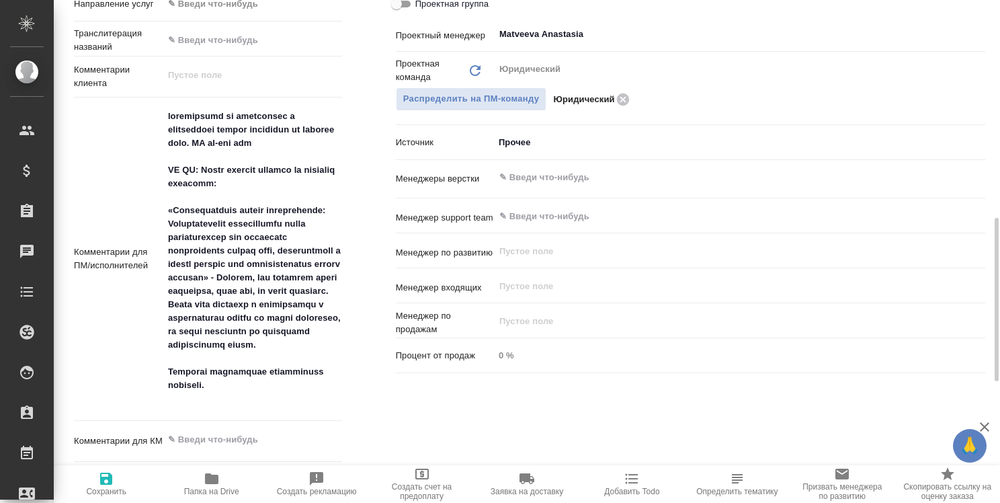
type textarea "x"
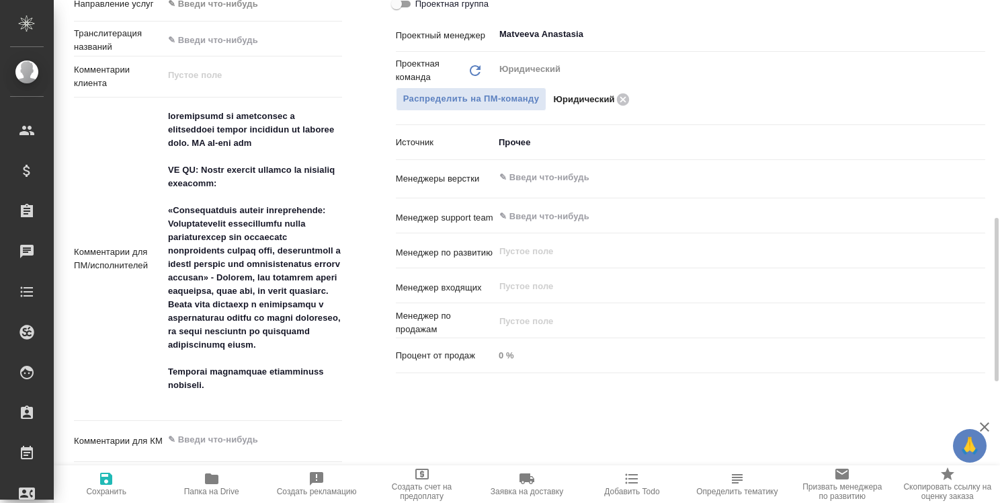
type textarea "x"
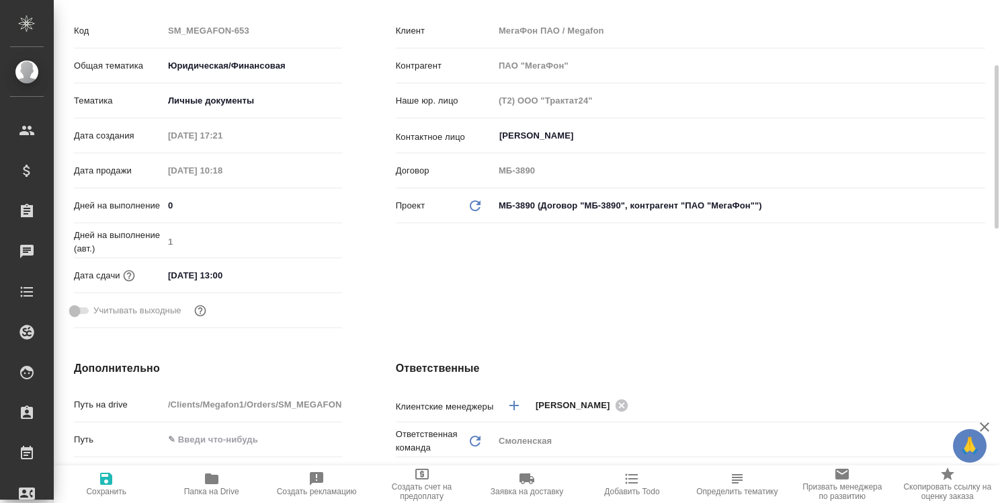
scroll to position [0, 0]
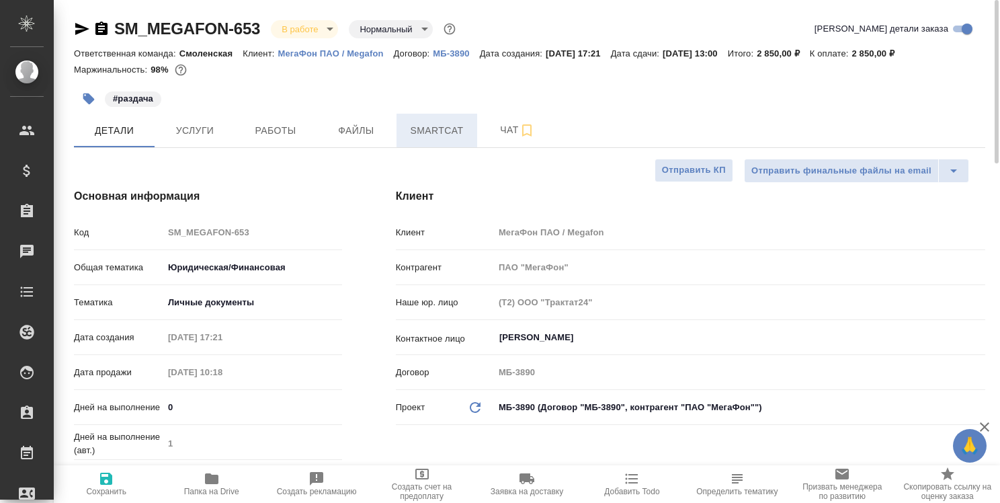
click at [442, 124] on span "Smartcat" at bounding box center [436, 130] width 64 height 17
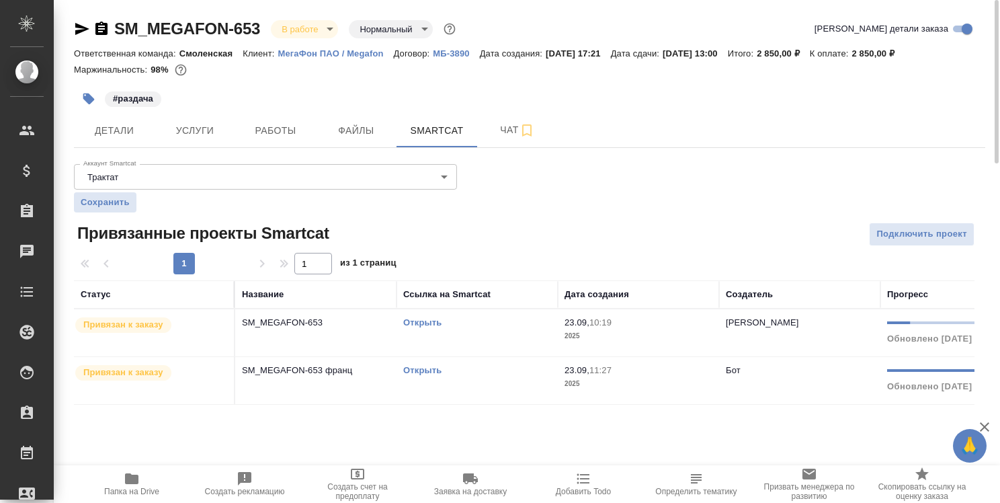
click at [421, 320] on link "Открыть" at bounding box center [422, 322] width 38 height 10
click at [114, 133] on span "Детали" at bounding box center [114, 130] width 64 height 17
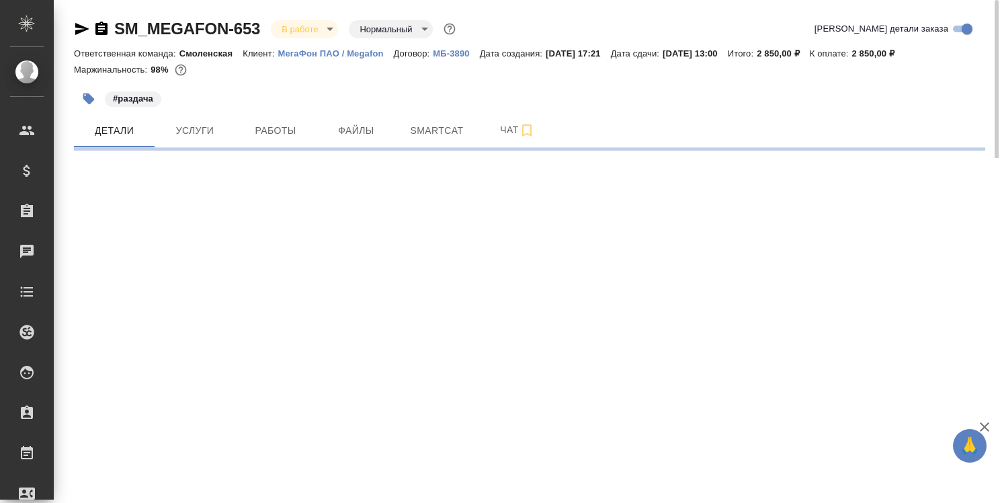
select select "RU"
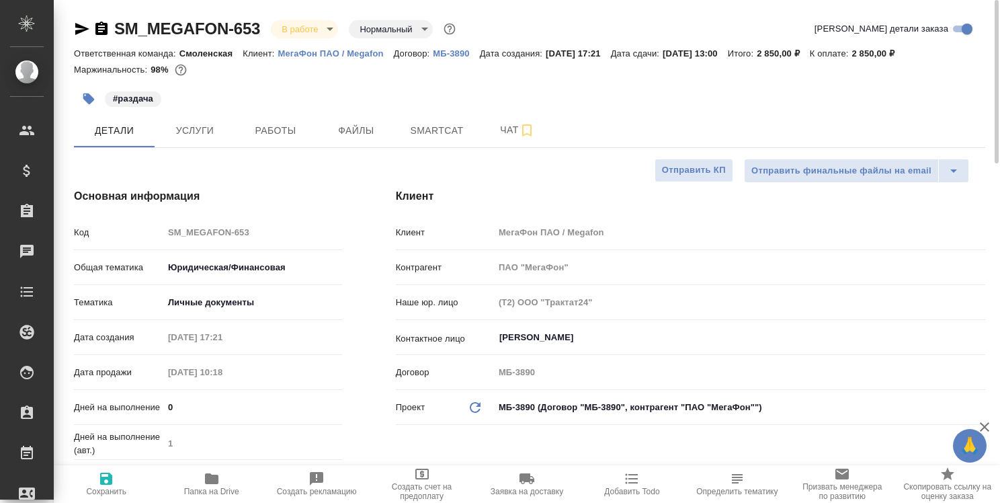
type textarea "x"
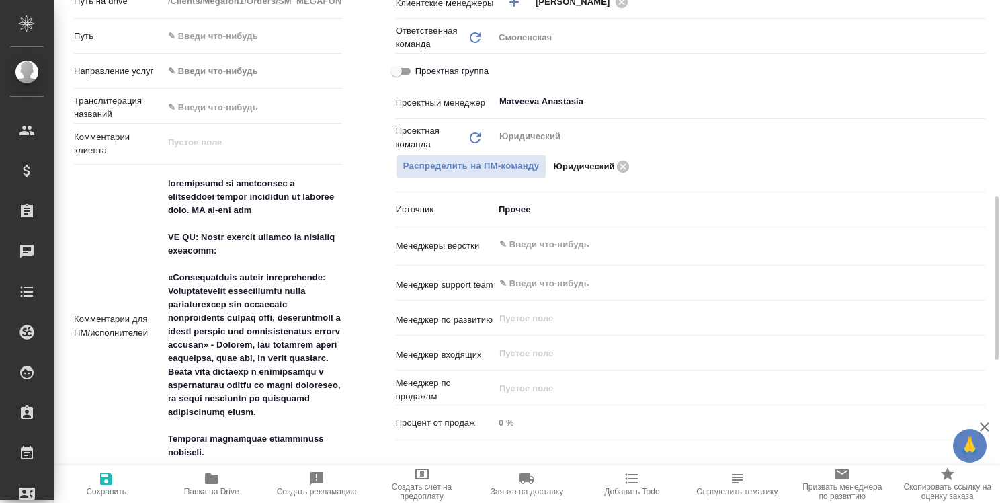
scroll to position [739, 0]
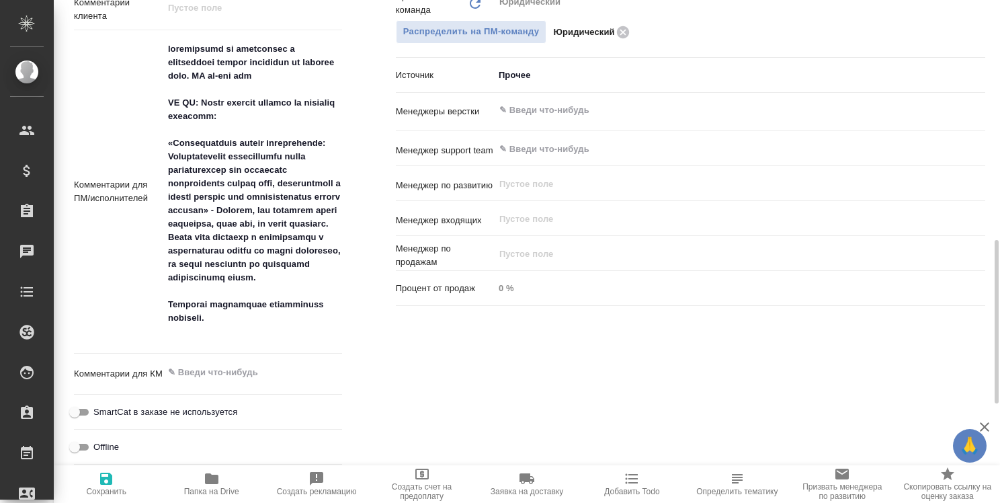
type textarea "x"
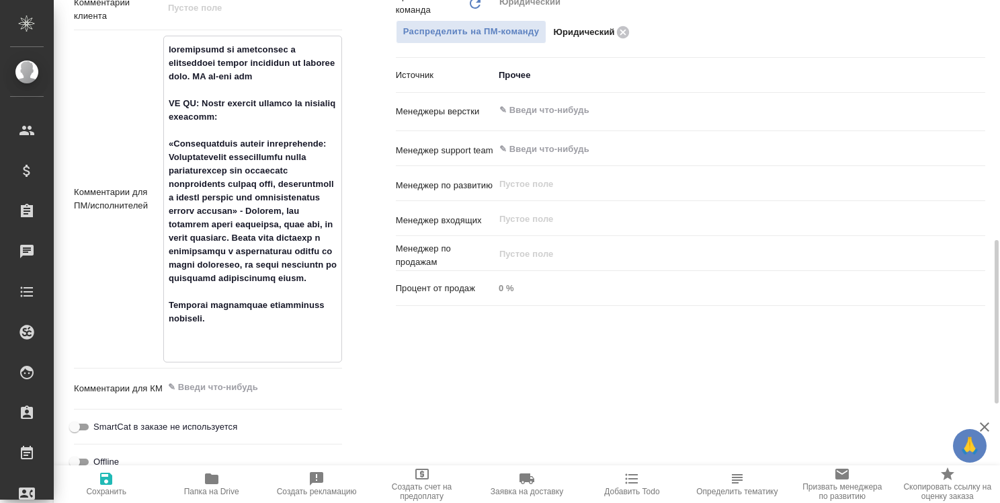
click at [173, 141] on textarea at bounding box center [252, 197] width 177 height 318
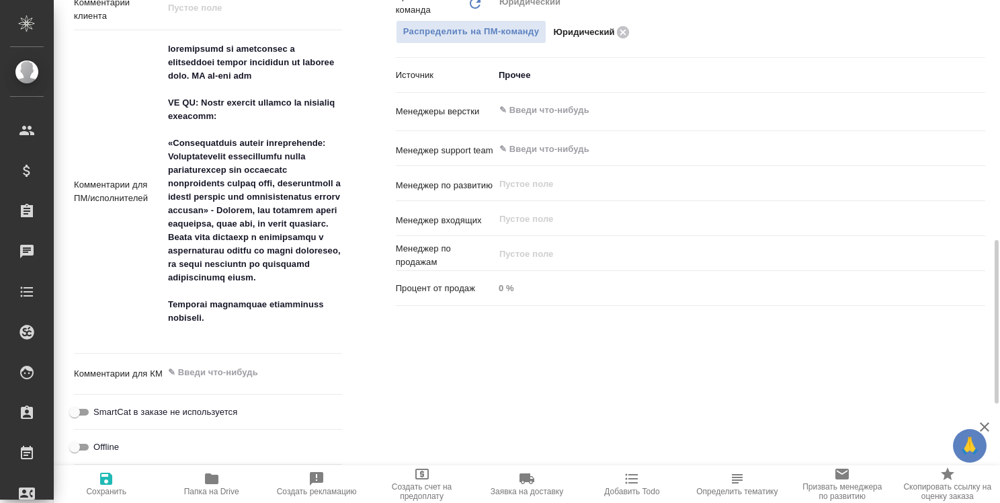
type textarea "x"
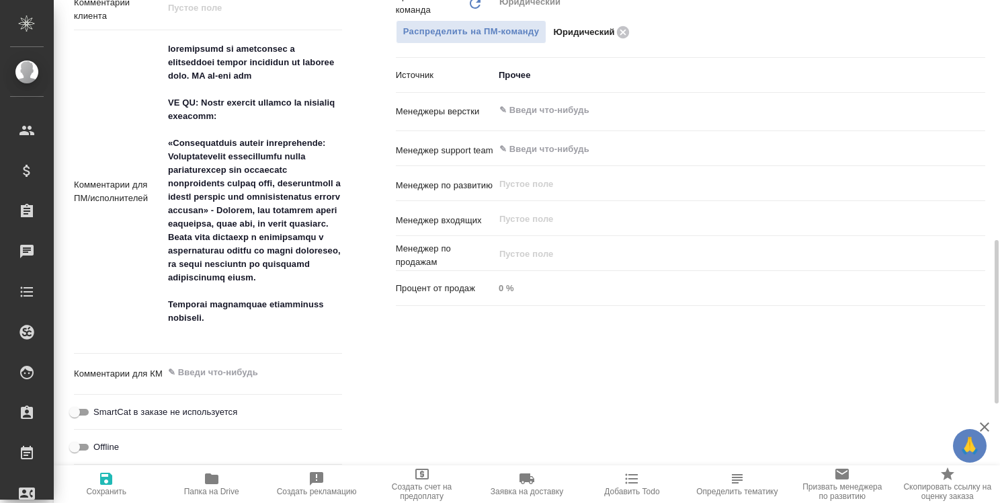
type textarea "x"
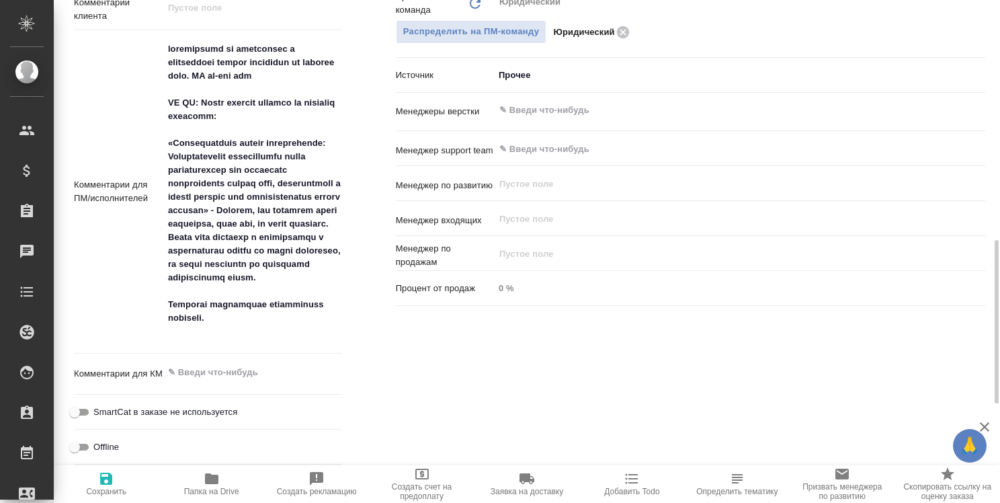
type textarea "x"
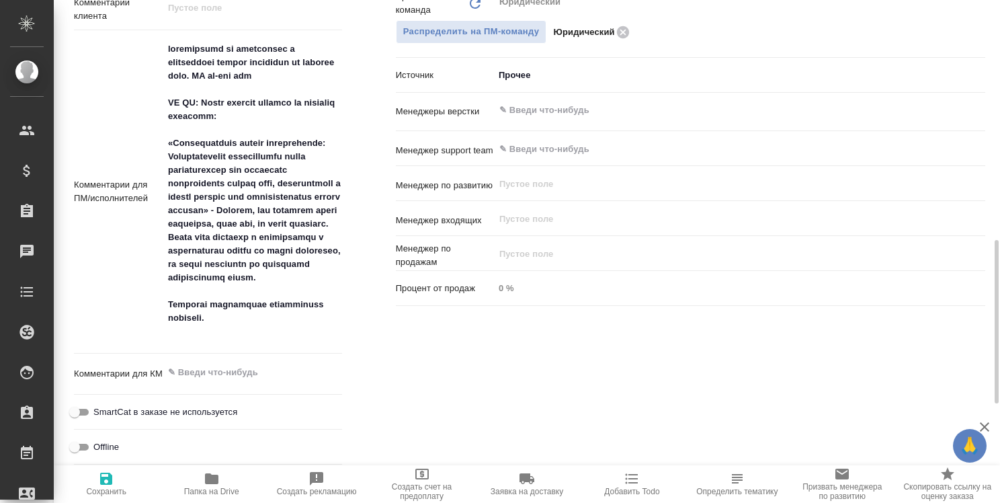
type textarea "x"
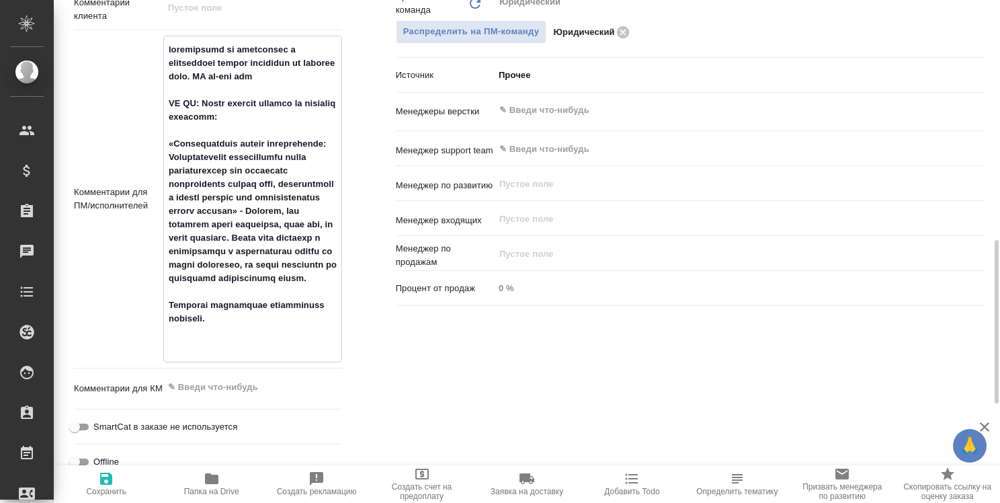
type textarea "x"
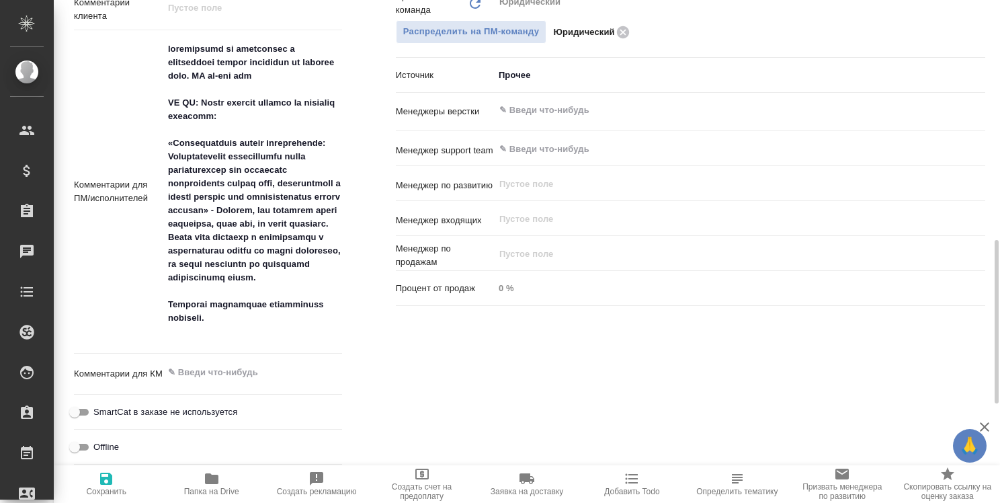
type textarea "x"
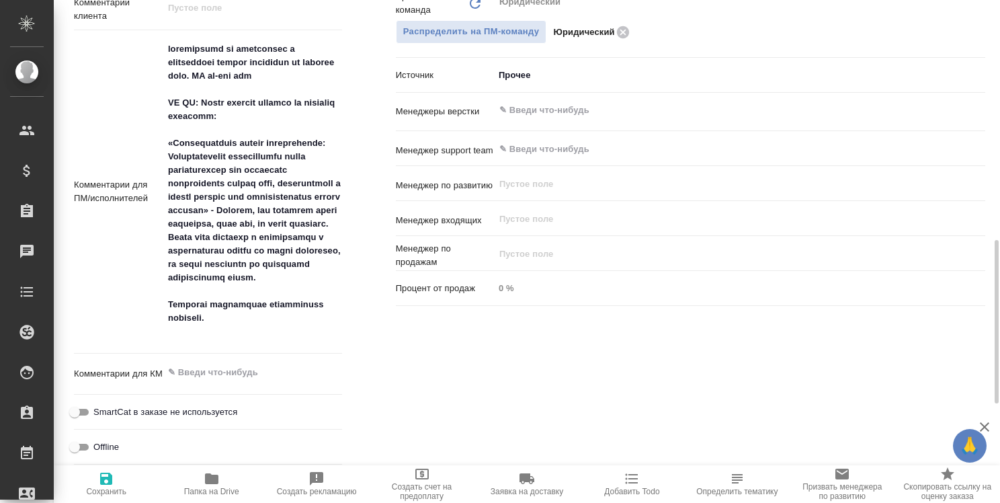
type textarea "x"
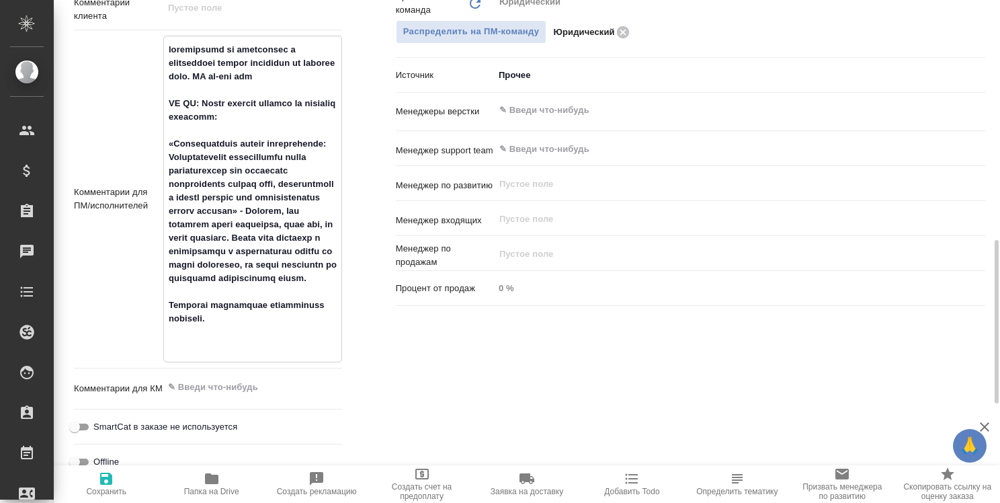
type textarea "x"
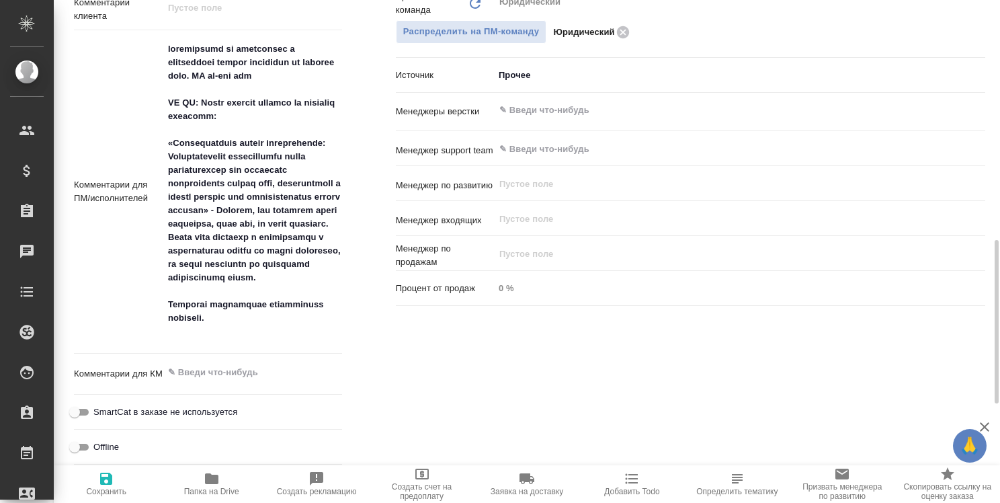
type textarea "x"
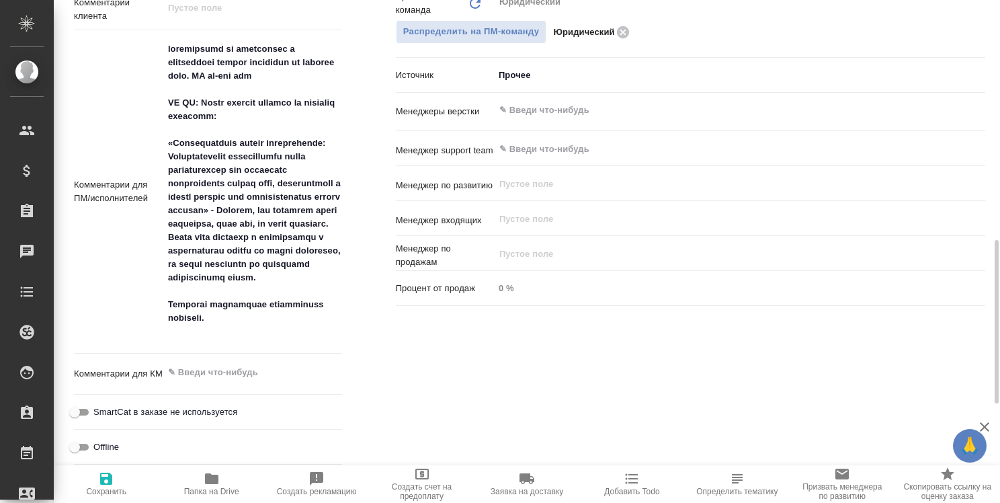
type textarea "x"
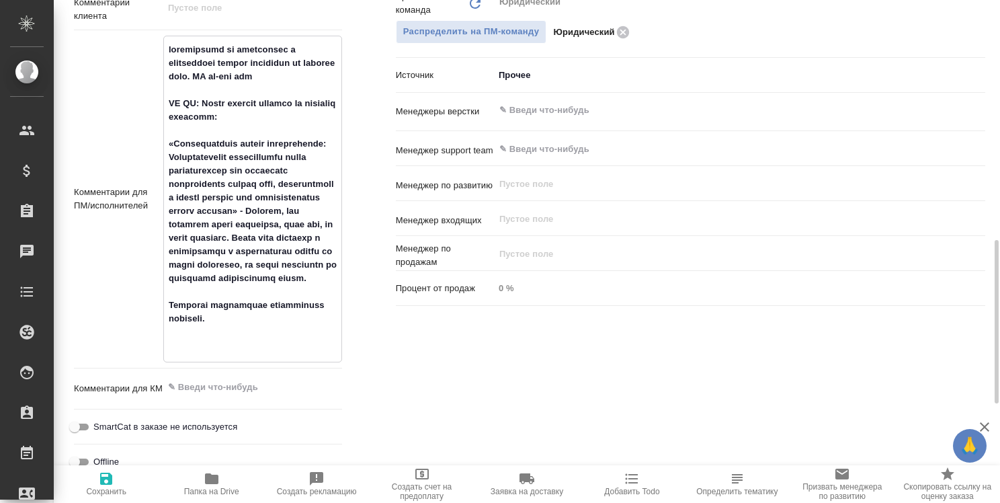
type textarea "x"
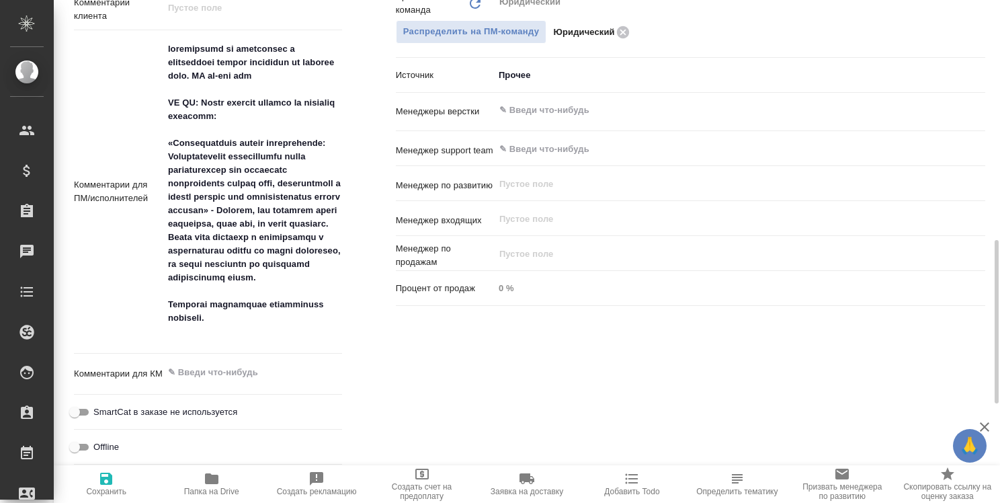
type textarea "x"
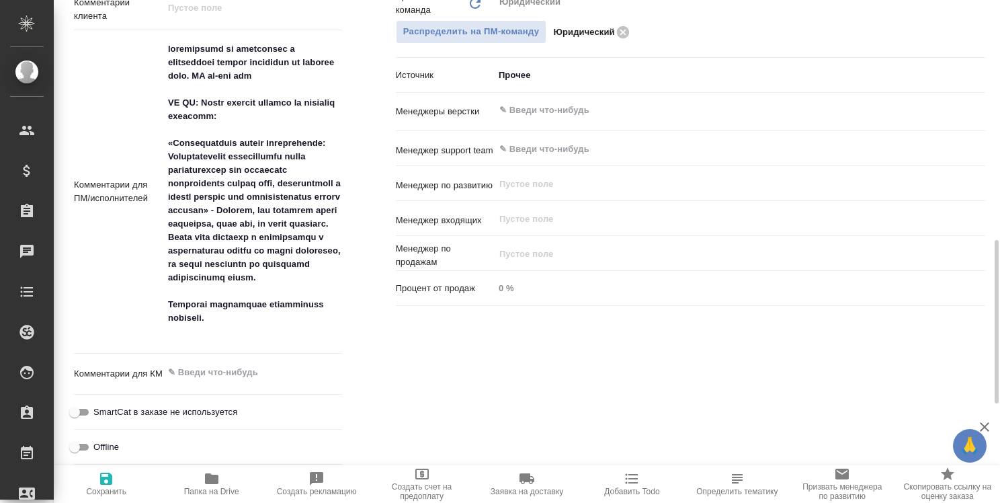
type textarea "x"
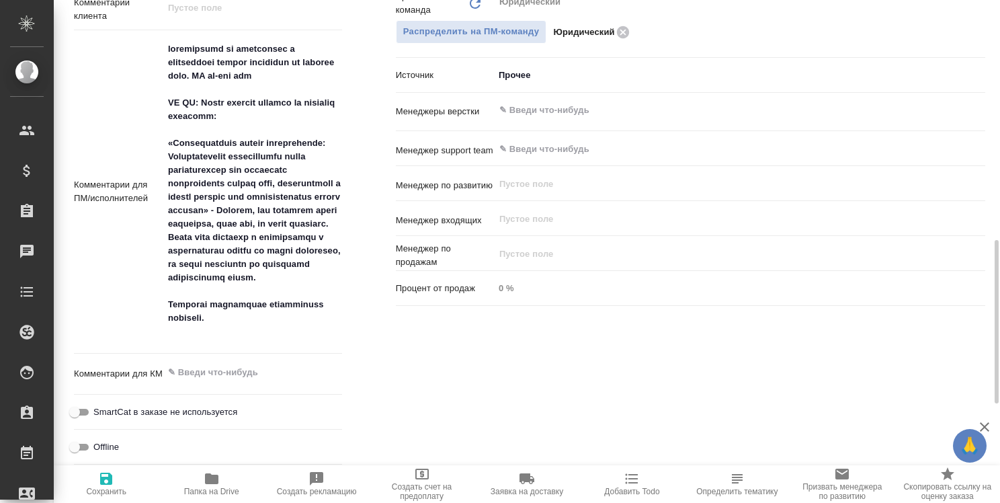
type textarea "x"
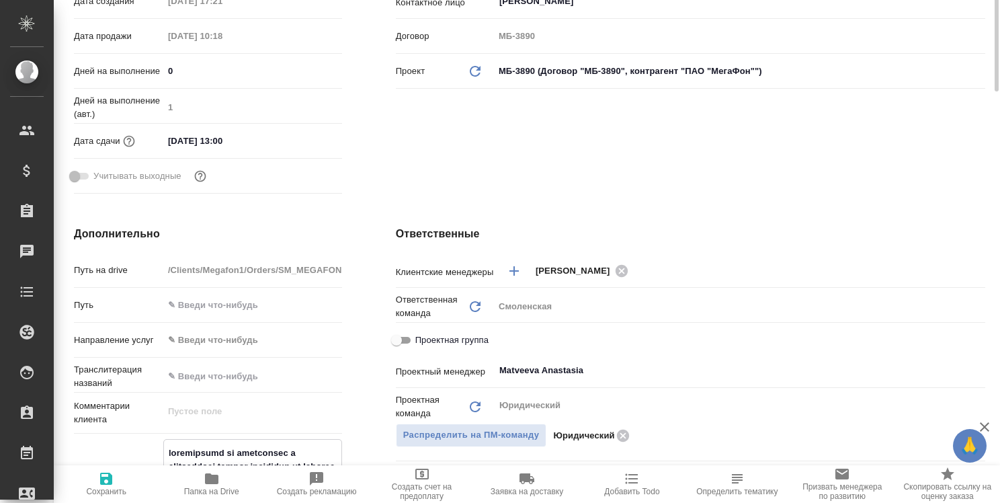
scroll to position [0, 0]
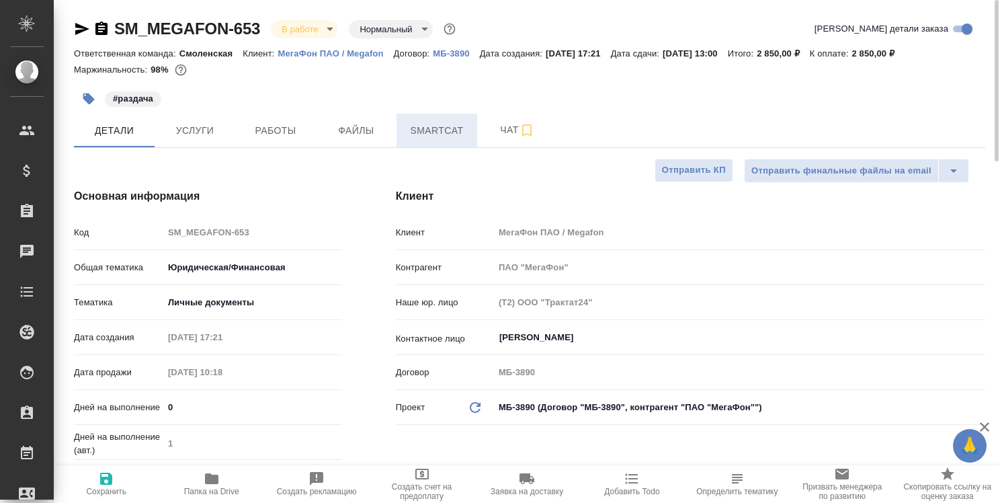
type textarea "x"
click at [433, 132] on span "Smartcat" at bounding box center [436, 130] width 64 height 17
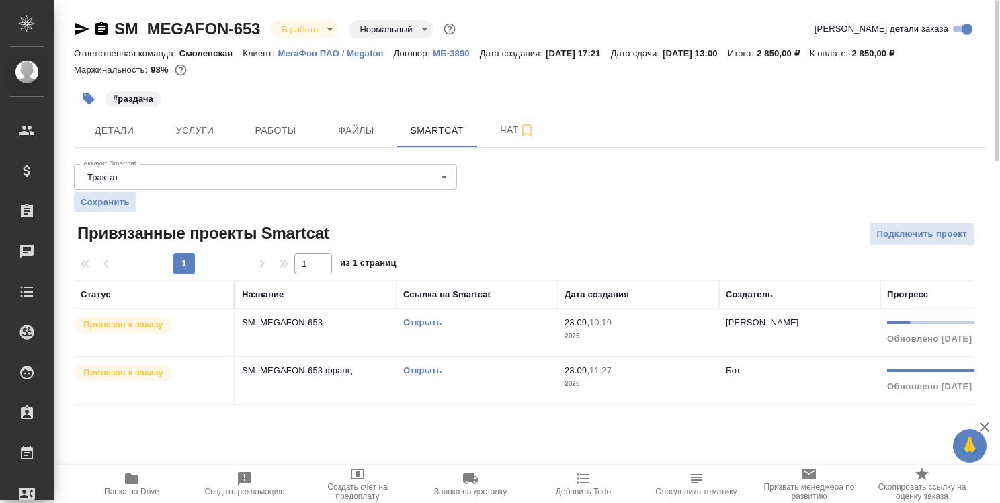
click at [429, 371] on link "Открыть" at bounding box center [422, 370] width 38 height 10
click at [117, 124] on span "Детали" at bounding box center [114, 130] width 64 height 17
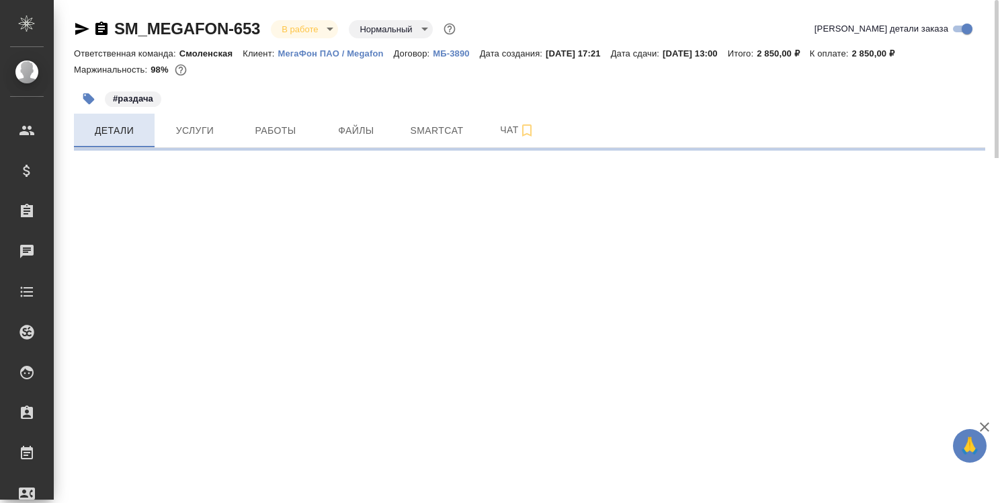
select select "RU"
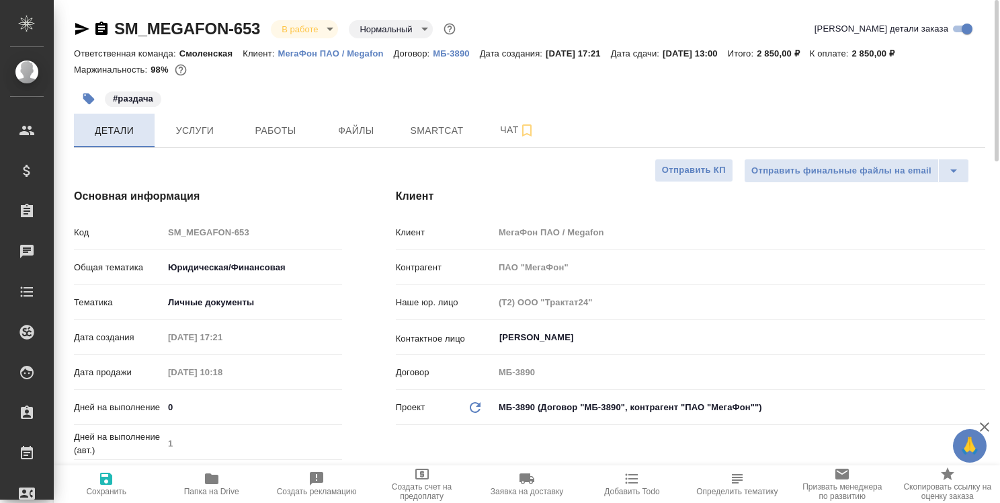
type textarea "x"
click at [435, 132] on span "Smartcat" at bounding box center [436, 130] width 64 height 17
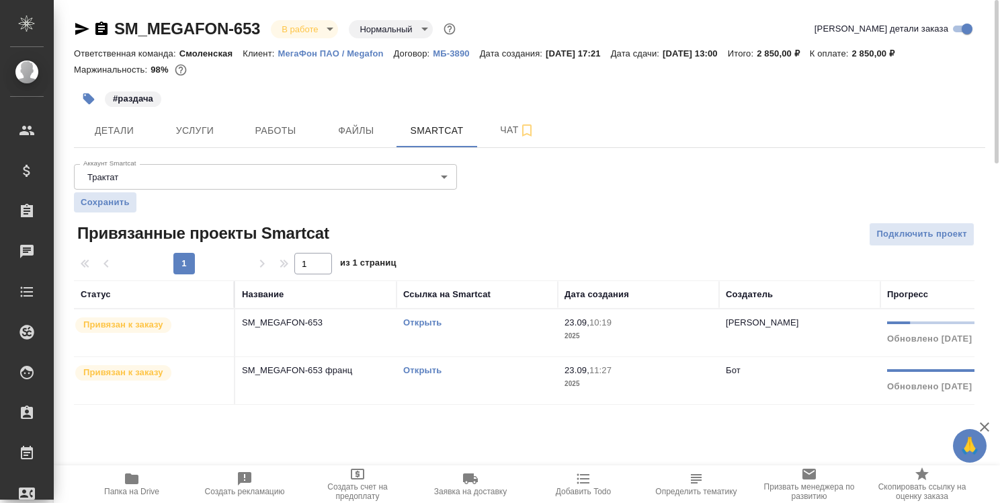
click at [422, 372] on link "Открыть" at bounding box center [422, 370] width 38 height 10
click at [425, 365] on link "Открыть" at bounding box center [422, 370] width 38 height 10
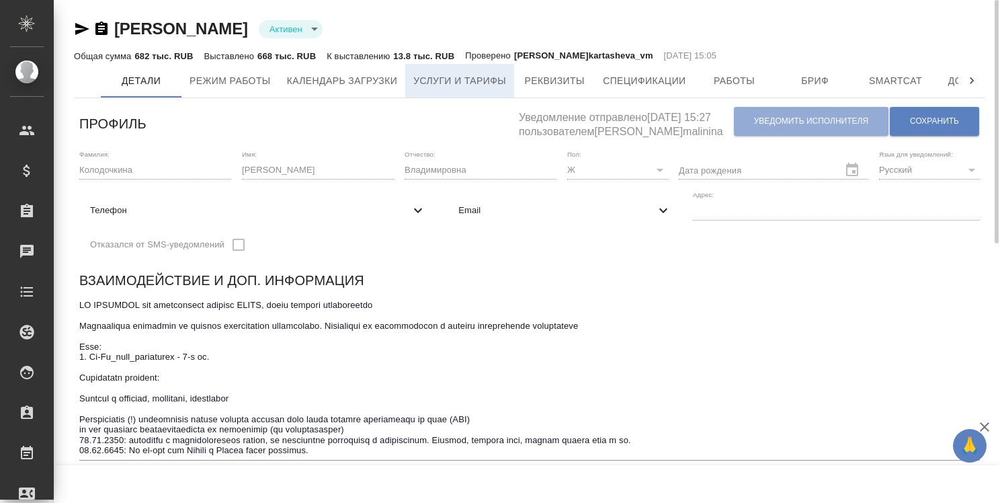
click at [447, 89] on span "Услуги и тарифы" at bounding box center [459, 81] width 93 height 17
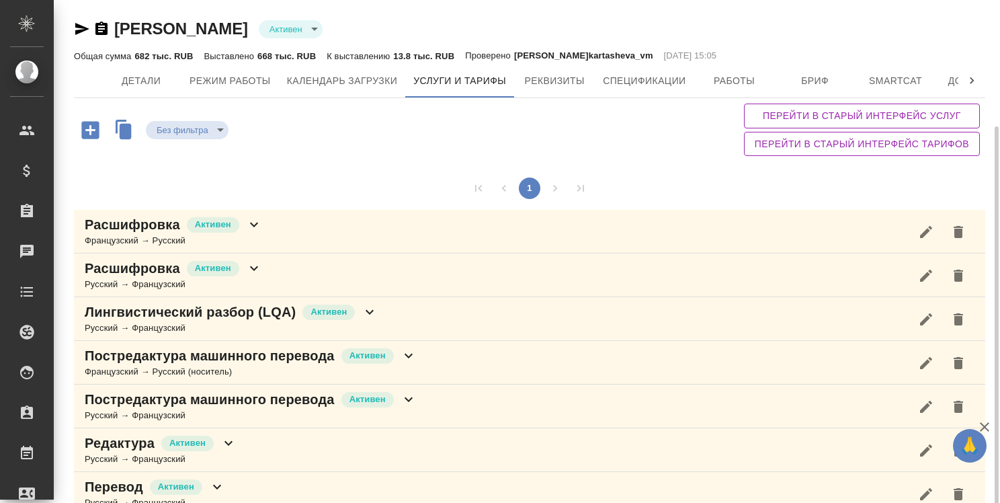
scroll to position [67, 0]
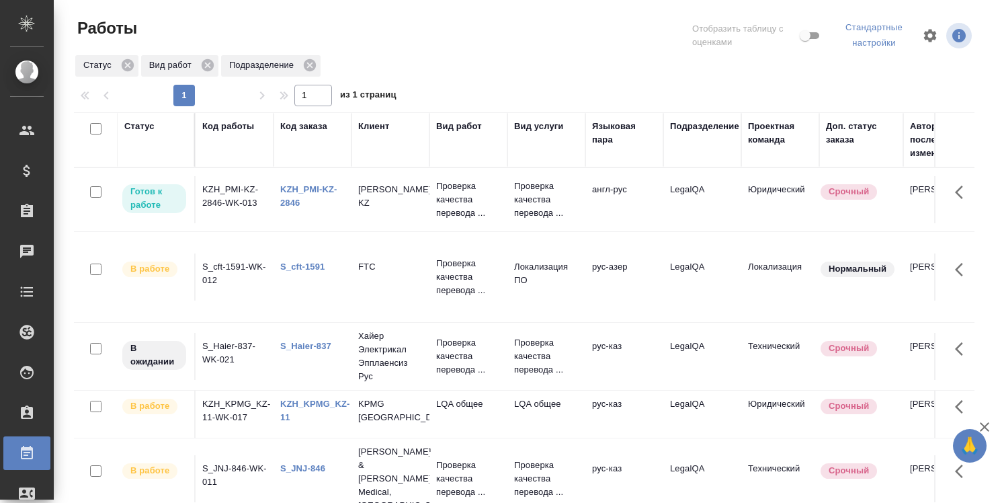
scroll to position [123, 0]
